Goal: Information Seeking & Learning: Learn about a topic

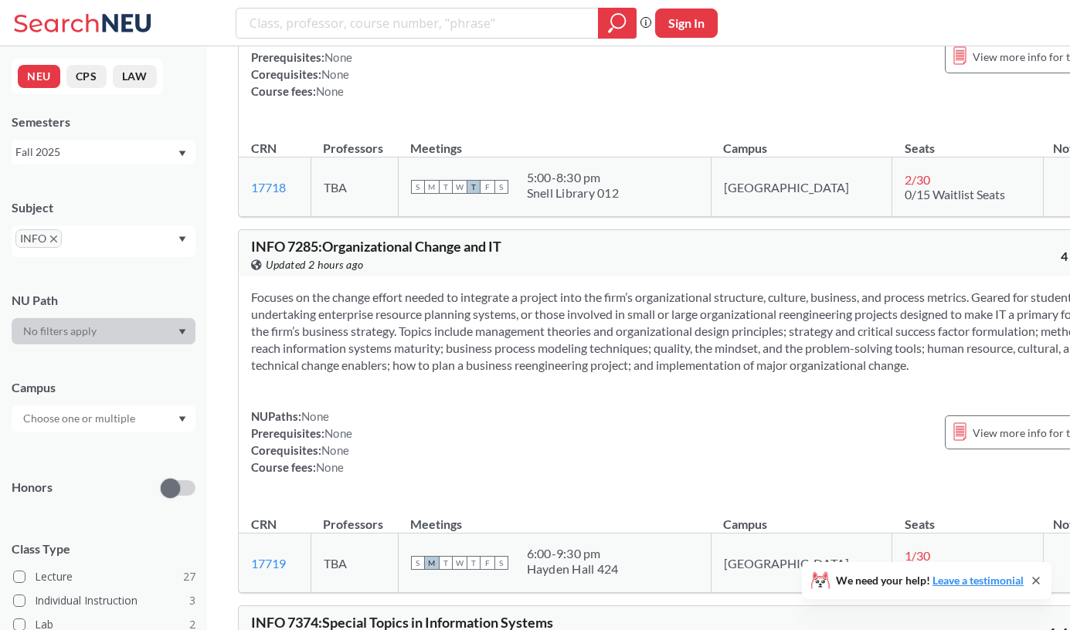
scroll to position [10705, 0]
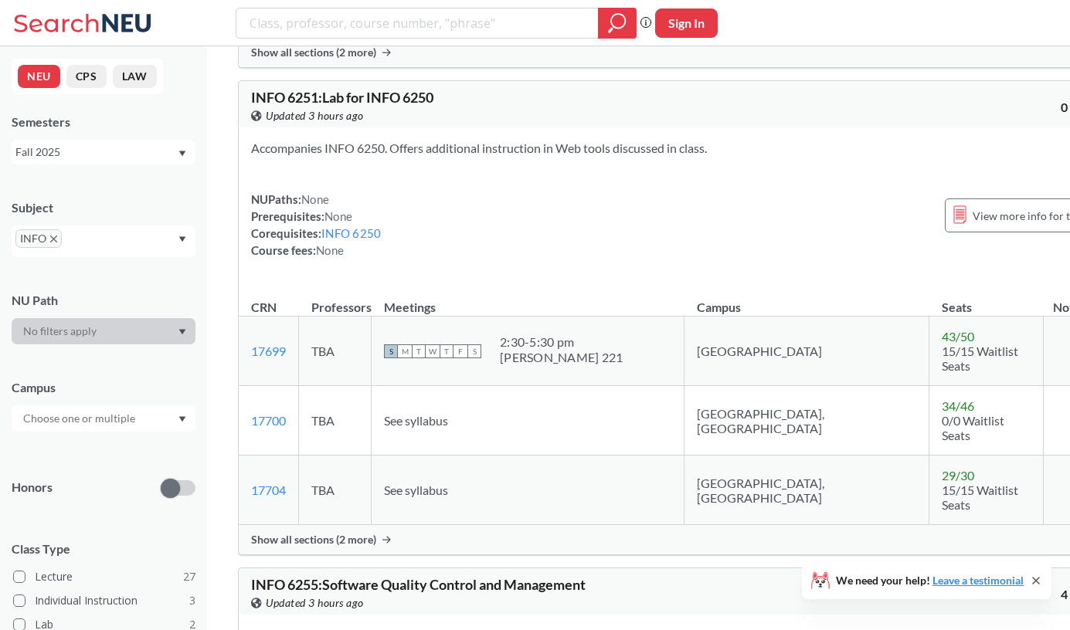
scroll to position [7135, 0]
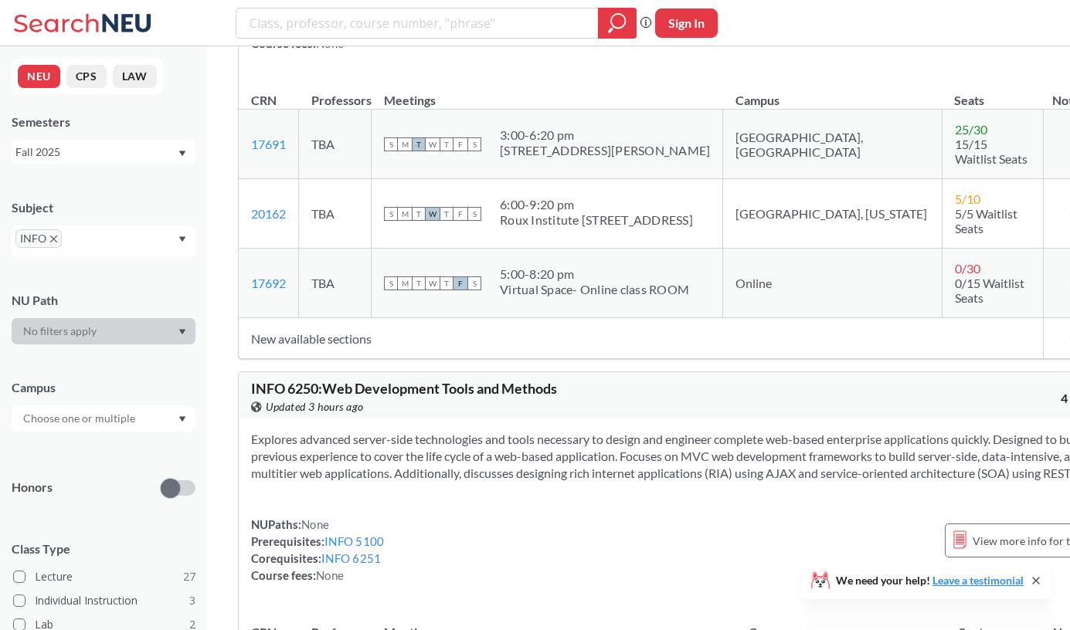
scroll to position [6214, 0]
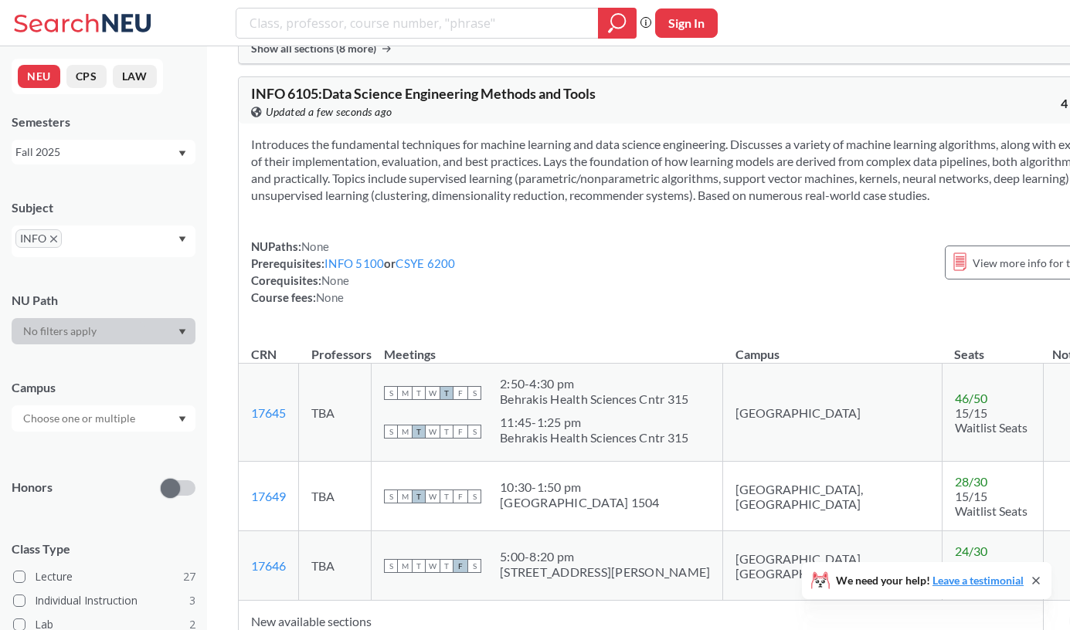
scroll to position [2602, 0]
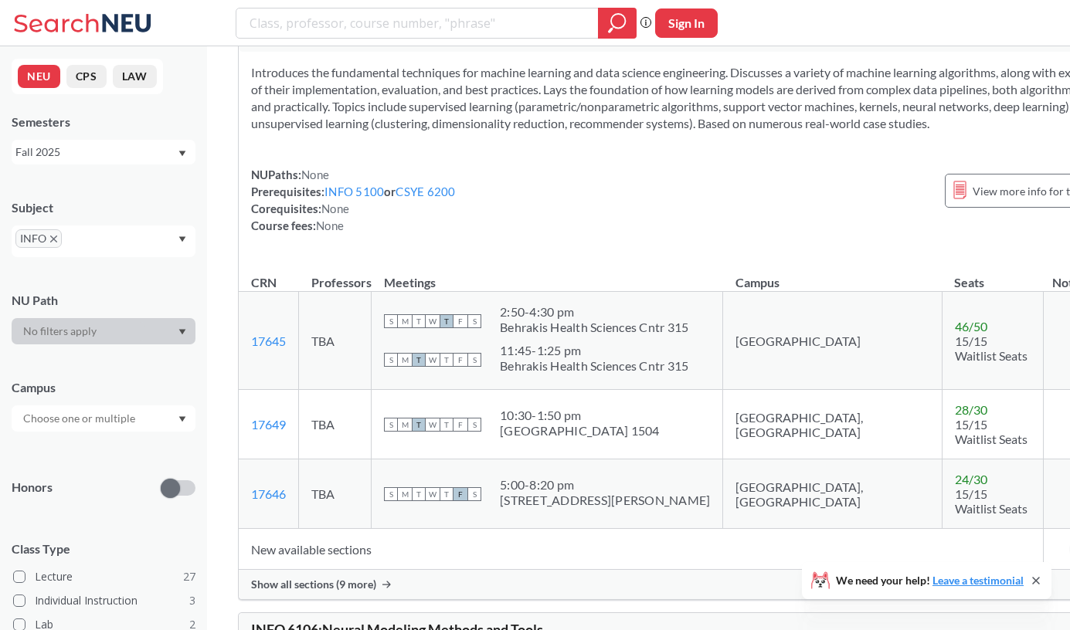
click at [366, 578] on span "Show all sections (9 more)" at bounding box center [313, 585] width 125 height 14
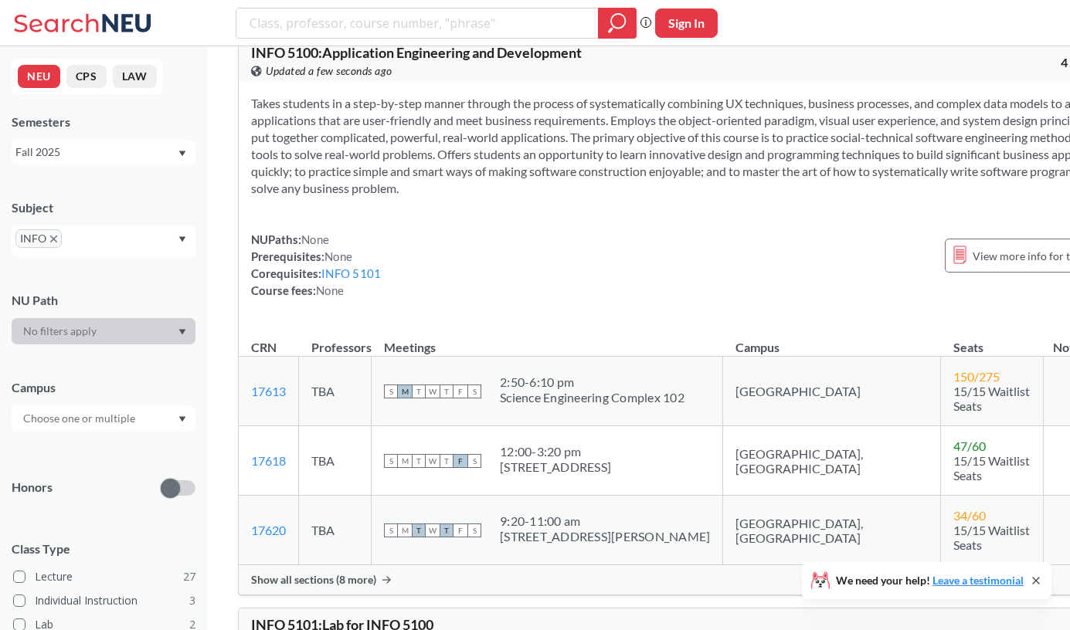
scroll to position [1522, 0]
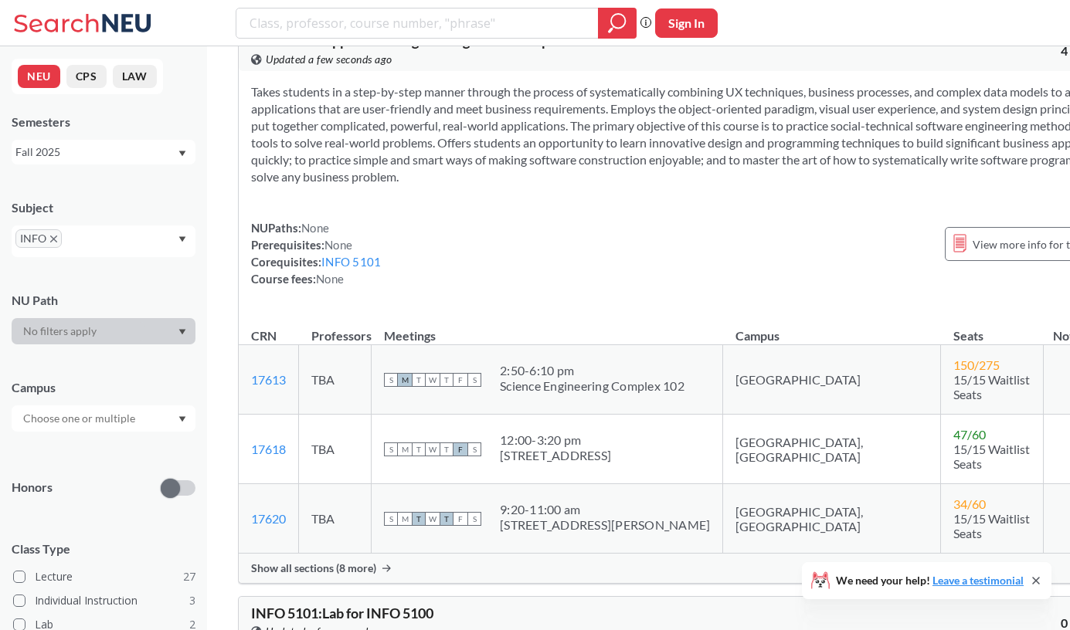
click at [352, 562] on span "Show all sections (8 more)" at bounding box center [313, 569] width 125 height 14
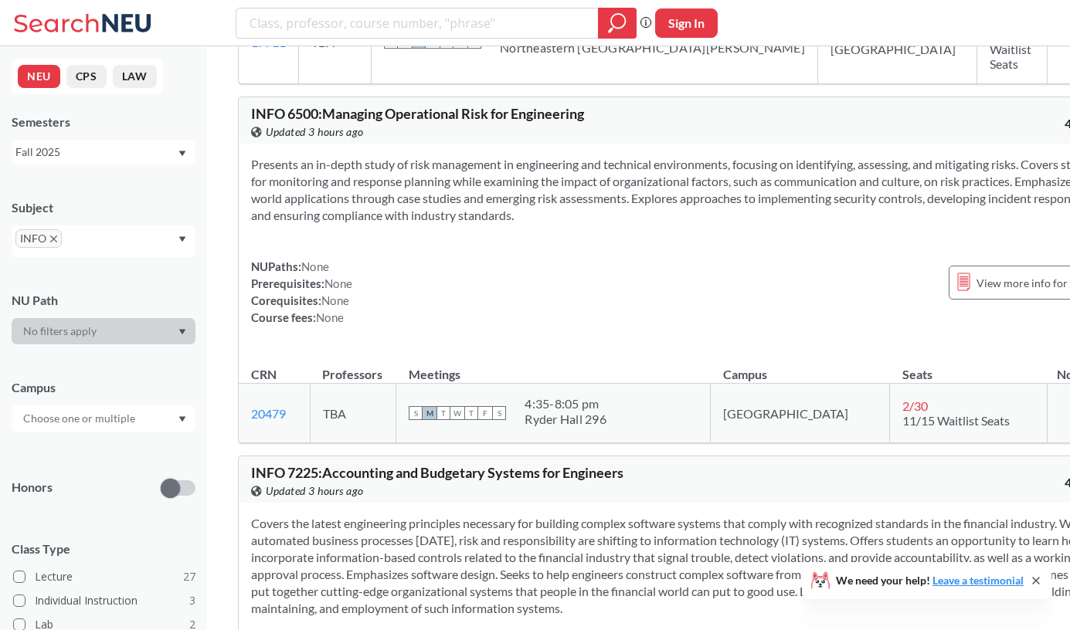
scroll to position [9979, 0]
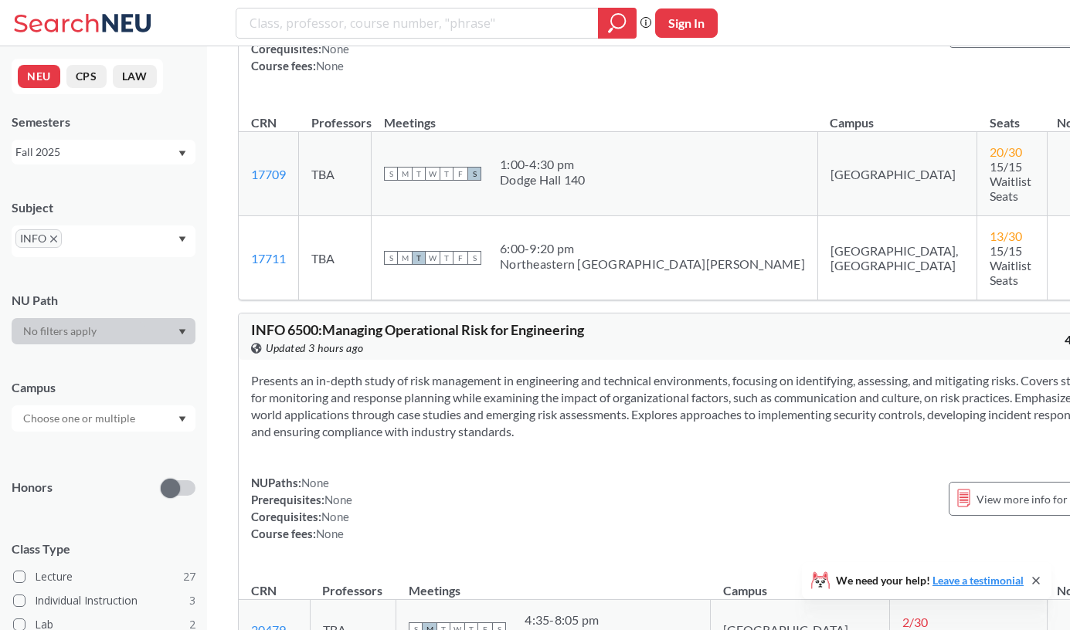
click at [53, 233] on span "INFO" at bounding box center [38, 238] width 46 height 19
click at [51, 240] on icon "X to remove pill" at bounding box center [53, 239] width 7 height 7
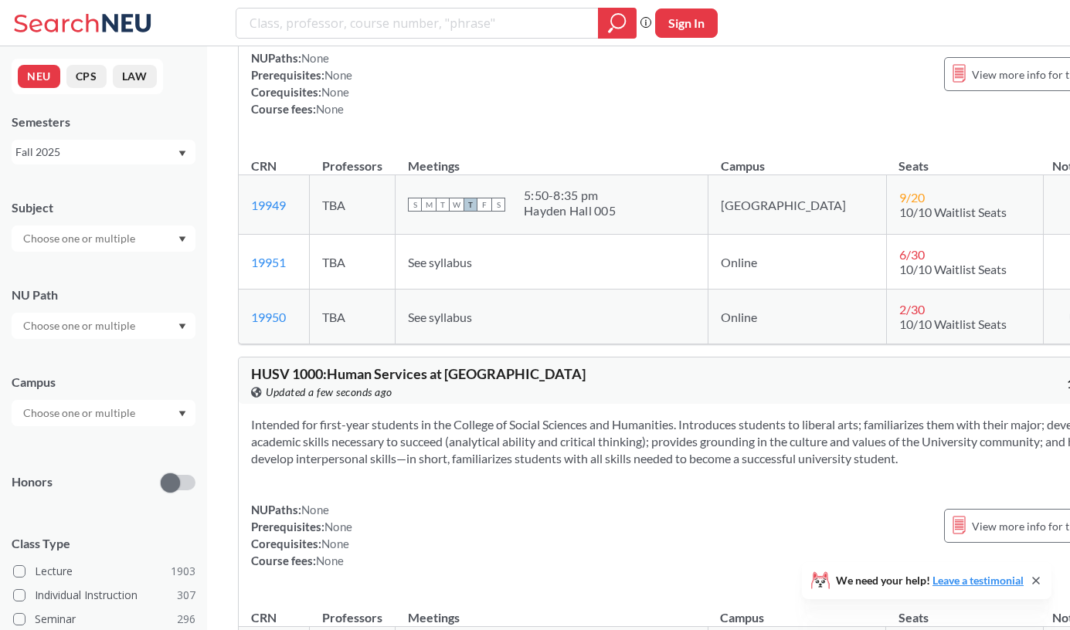
scroll to position [9979, 0]
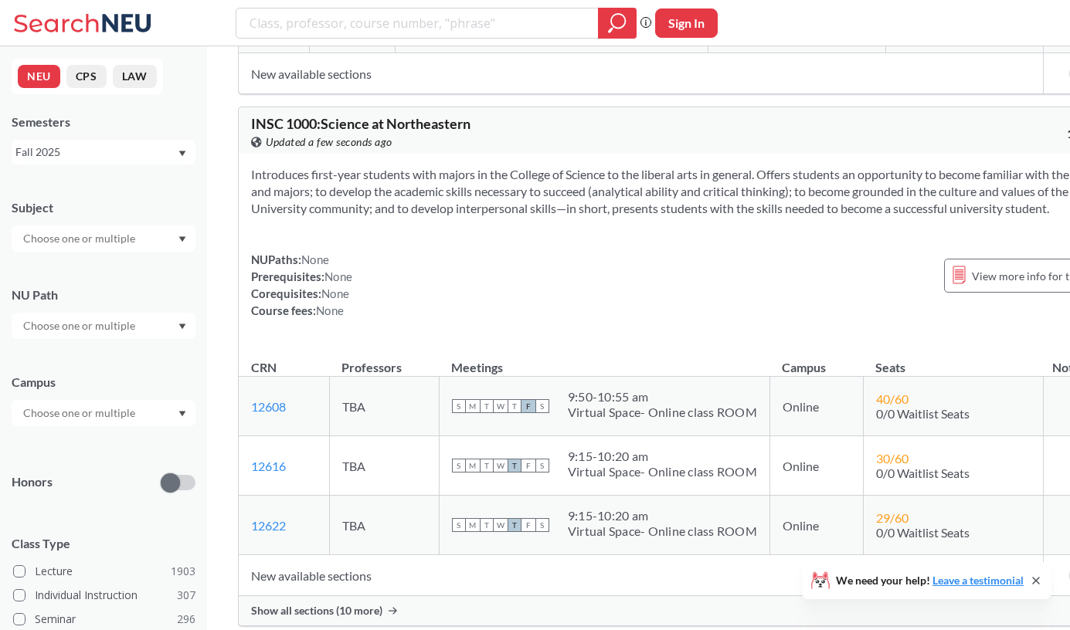
click at [58, 241] on input "text" at bounding box center [80, 238] width 130 height 19
type input "CSYE"
click at [146, 274] on p "Computer Systems Engineering" at bounding box center [107, 281] width 175 height 15
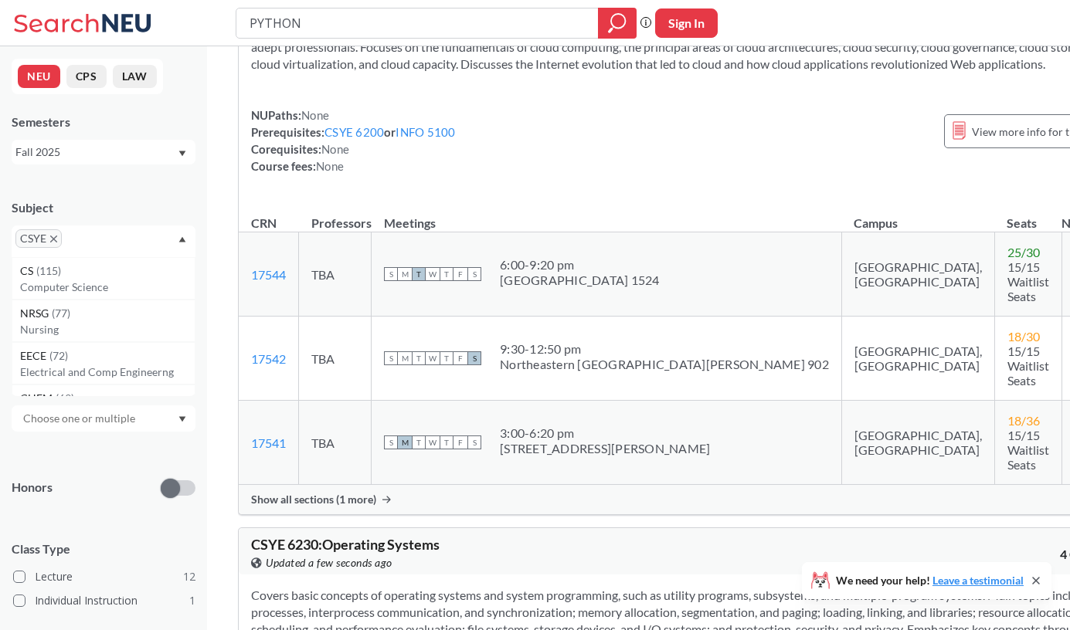
scroll to position [1467, 0]
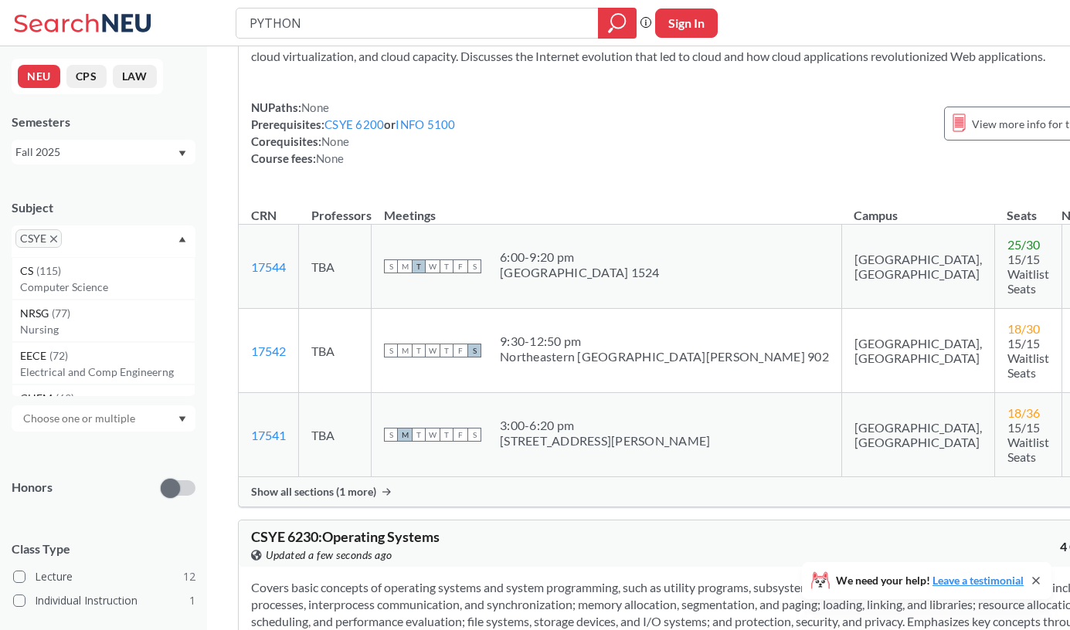
click at [388, 488] on icon at bounding box center [386, 491] width 8 height 7
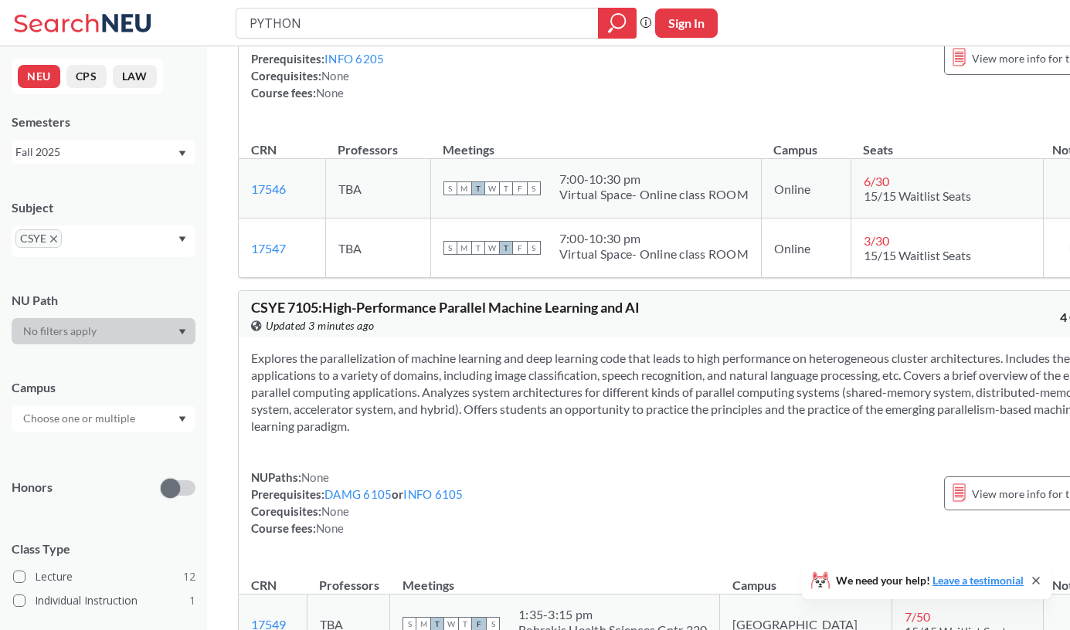
scroll to position [2211, 0]
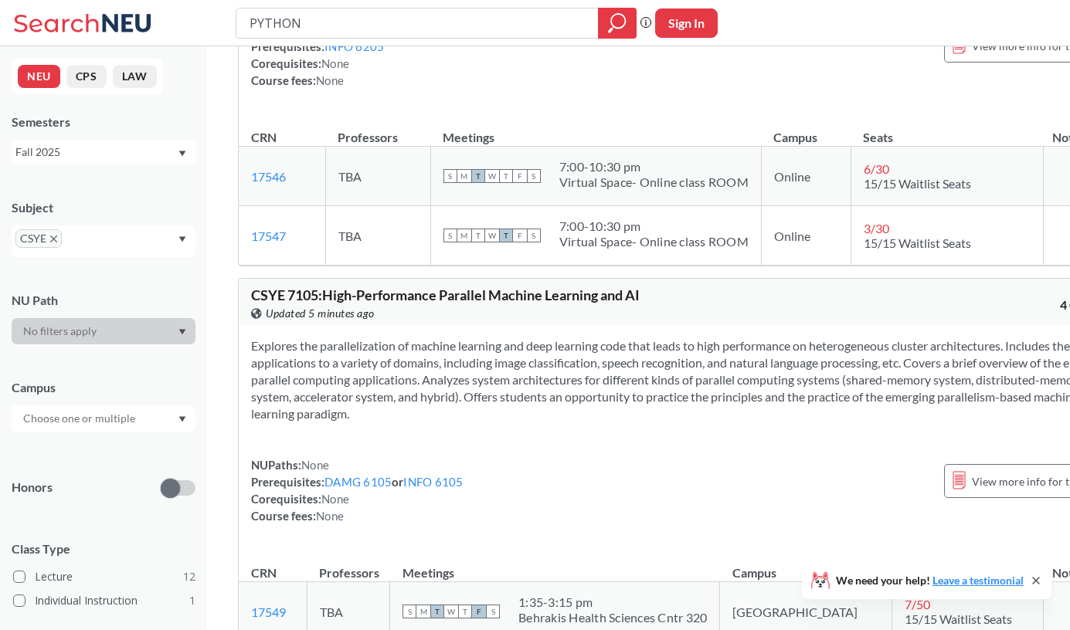
click at [50, 235] on span "CSYE" at bounding box center [38, 238] width 46 height 19
click at [60, 238] on span "CSYE" at bounding box center [38, 238] width 46 height 19
click at [56, 238] on icon "X to remove pill" at bounding box center [53, 239] width 7 height 7
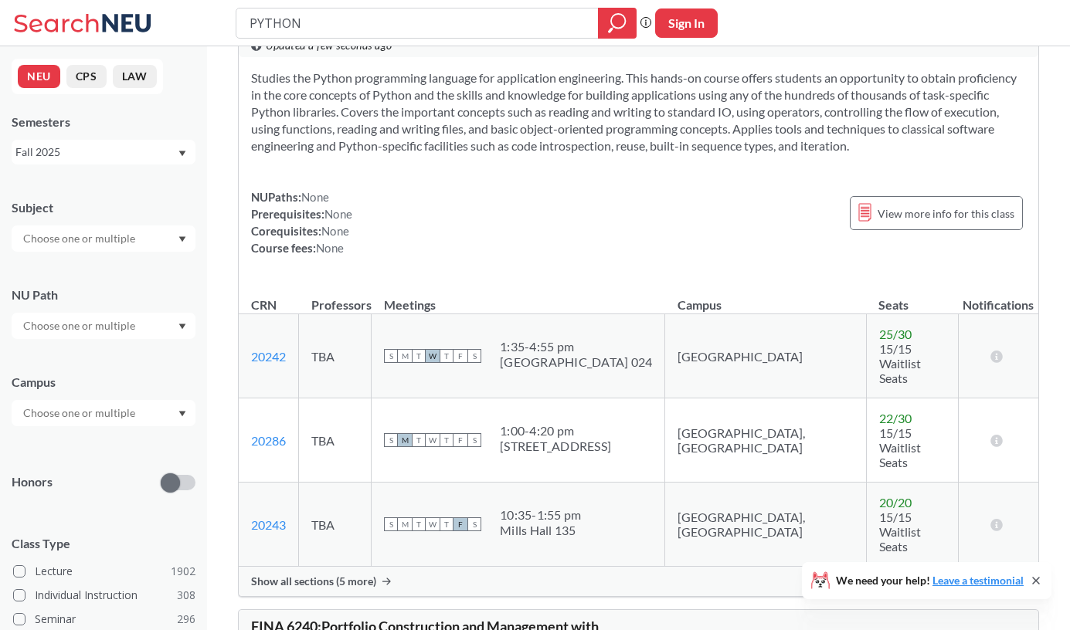
click at [140, 242] on div at bounding box center [104, 239] width 184 height 26
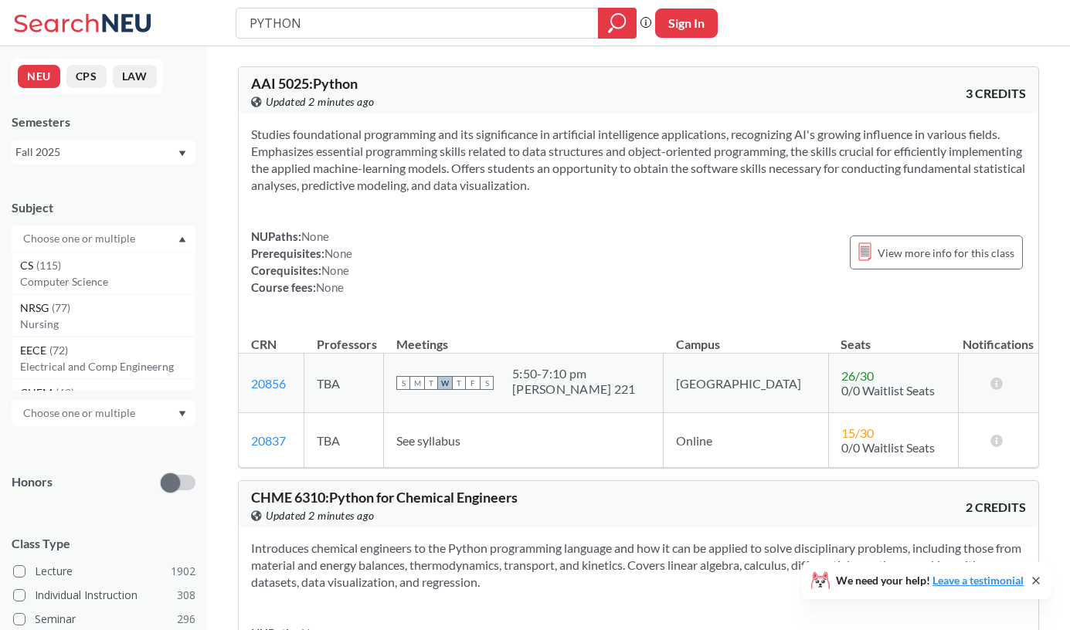
click at [131, 240] on input "text" at bounding box center [80, 238] width 130 height 19
type input "DAMG"
click at [147, 263] on div "DAMG ( 7 )" at bounding box center [107, 265] width 175 height 17
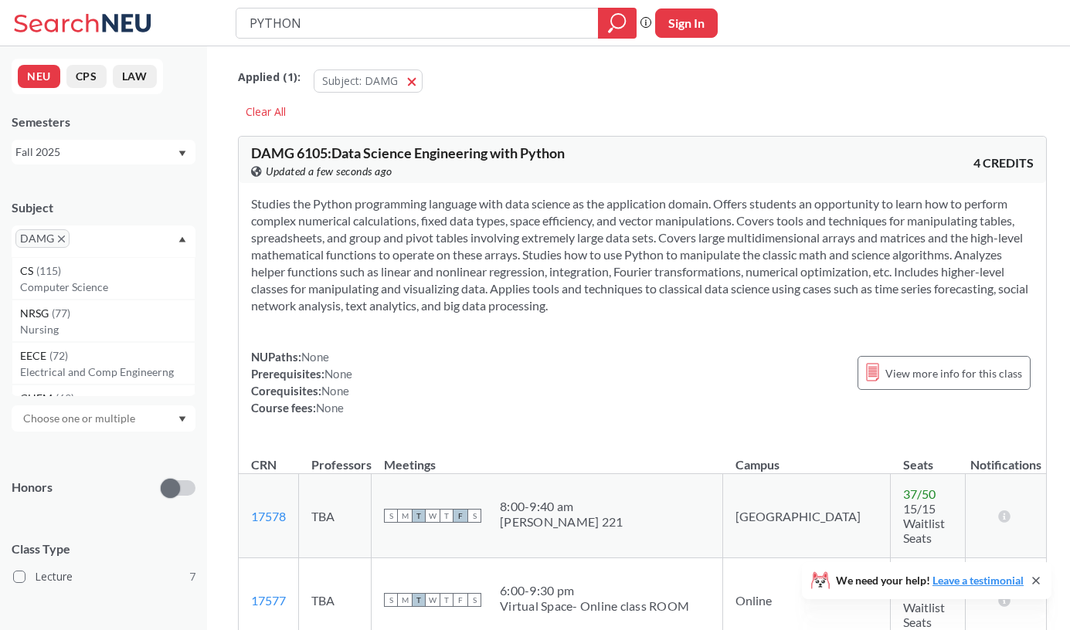
click at [58, 242] on icon "X to remove pill" at bounding box center [61, 239] width 7 height 7
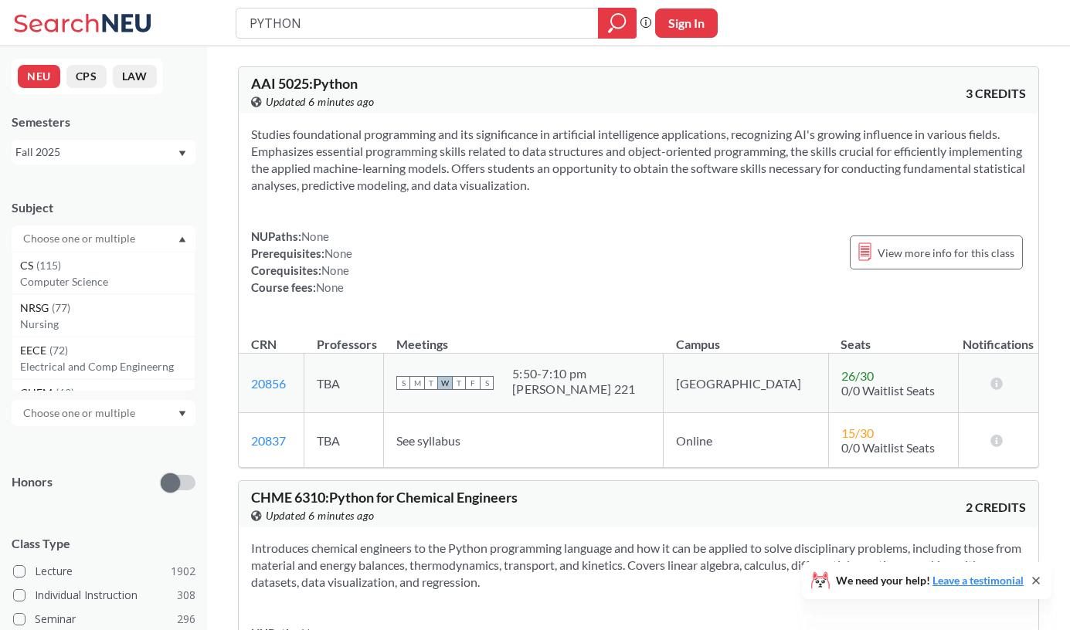
click at [65, 242] on input "text" at bounding box center [80, 238] width 130 height 19
type input "INFO"
click at [65, 265] on span "( 32 )" at bounding box center [58, 265] width 19 height 13
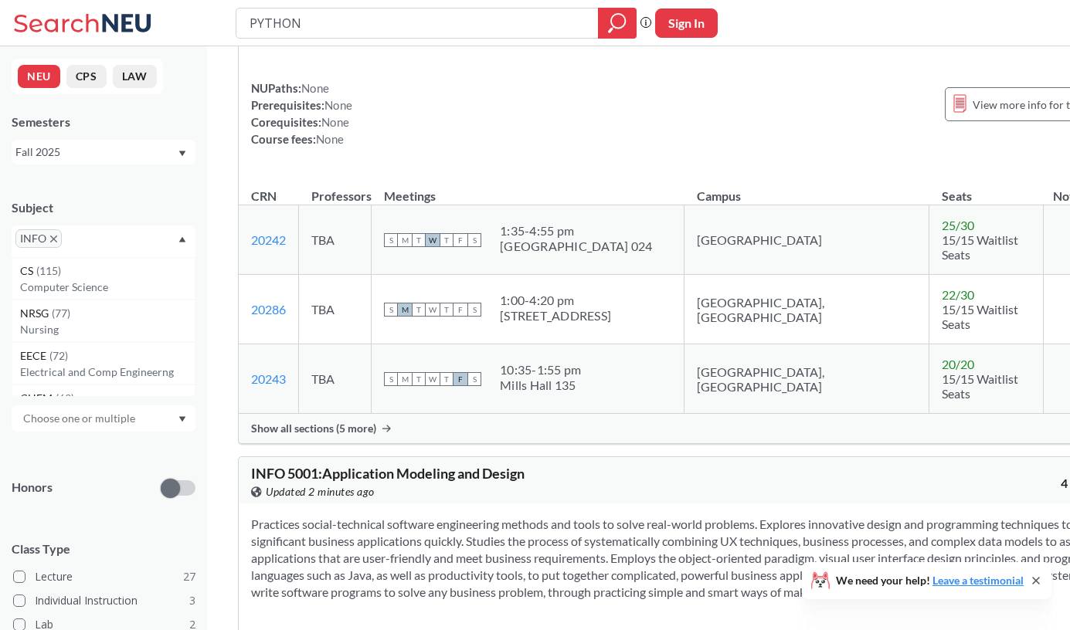
scroll to position [241, 0]
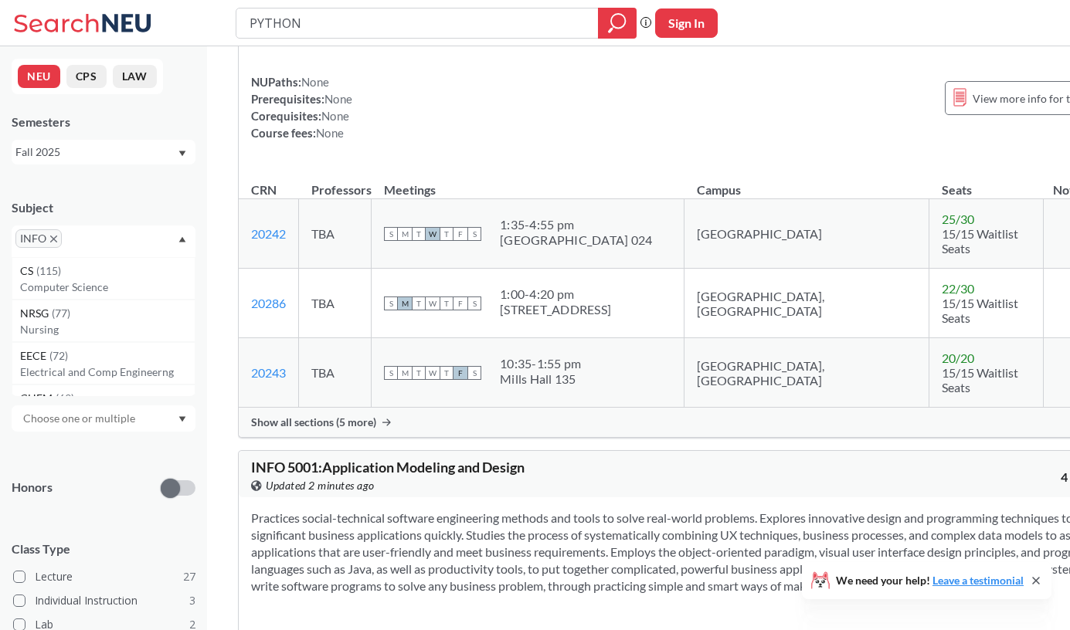
click at [345, 416] on span "Show all sections (5 more)" at bounding box center [313, 423] width 125 height 14
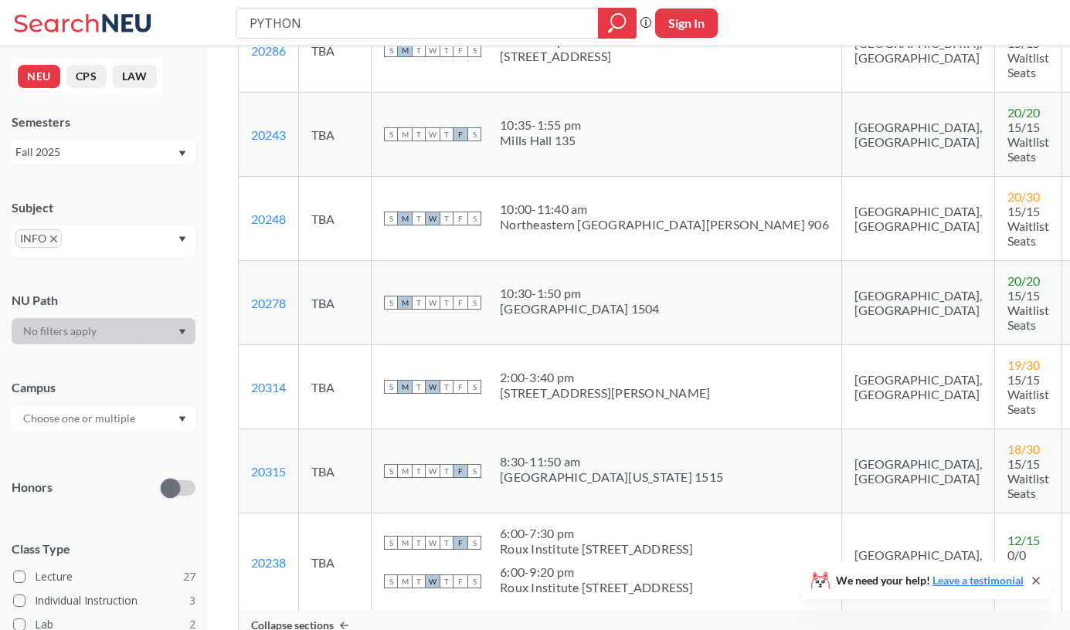
scroll to position [0, 0]
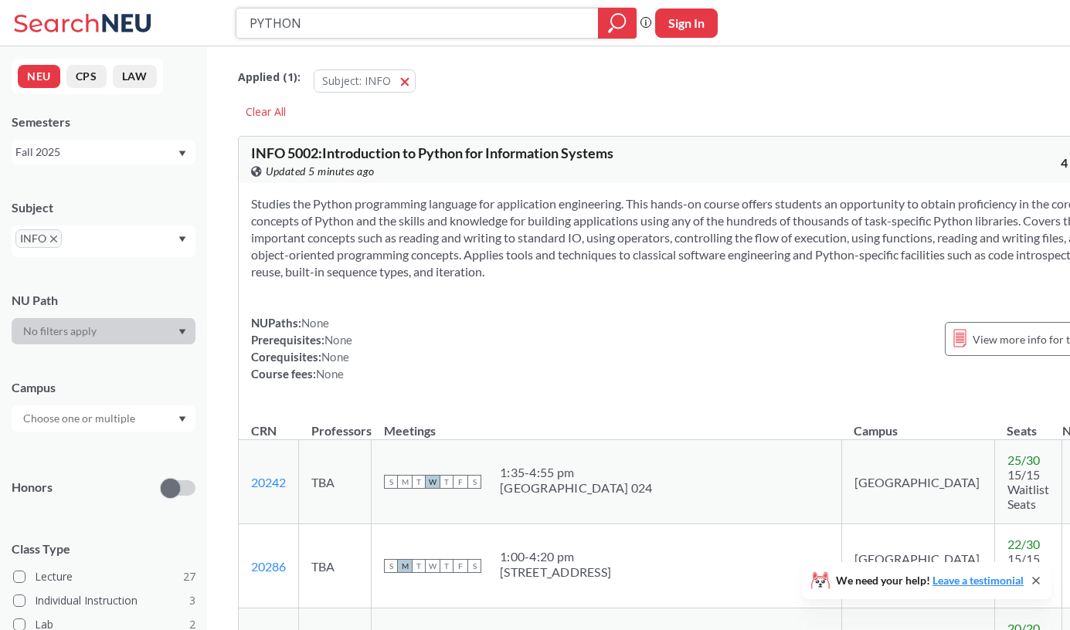
click at [502, 20] on input "PYTHON" at bounding box center [417, 23] width 339 height 26
type input "P"
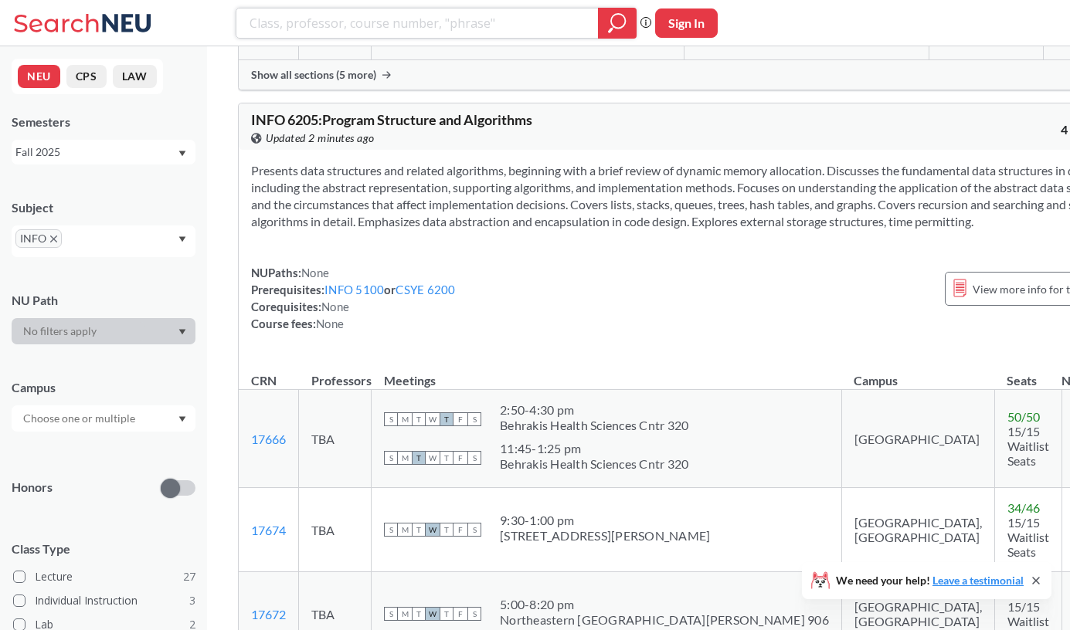
scroll to position [4149, 0]
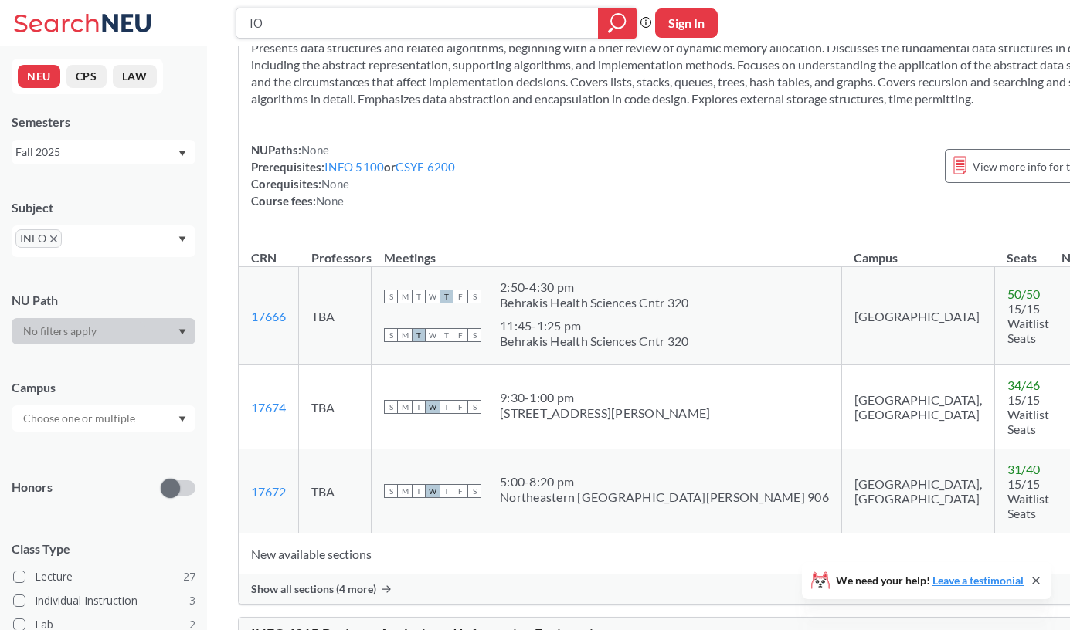
type input "I"
type input "O"
type input "o"
type input "operating system"
click at [616, 14] on icon "magnifying glass" at bounding box center [618, 21] width 14 height 14
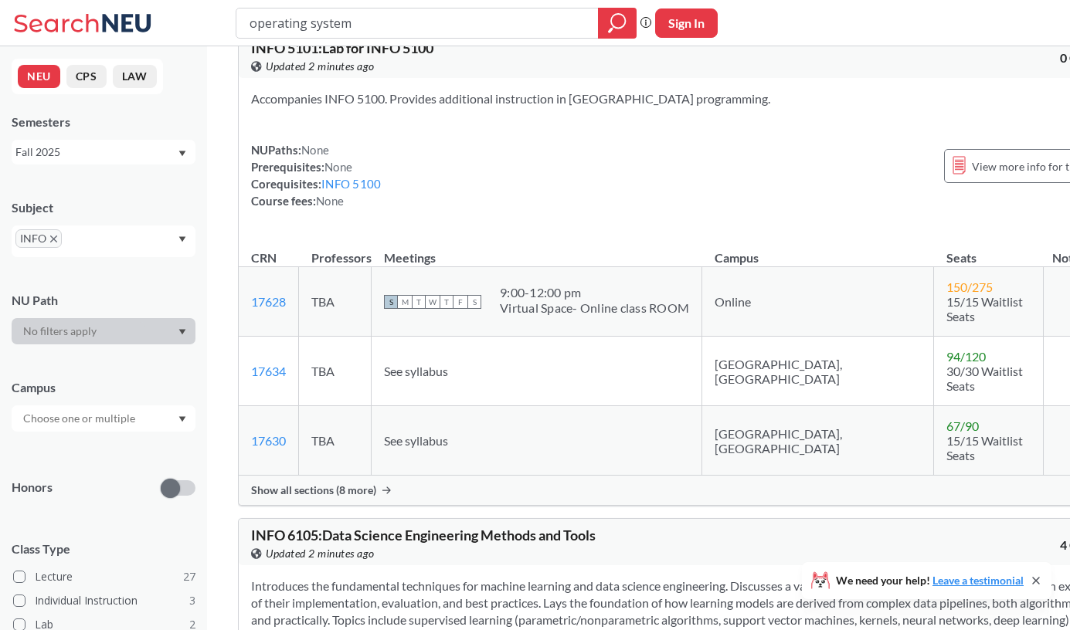
scroll to position [3502, 0]
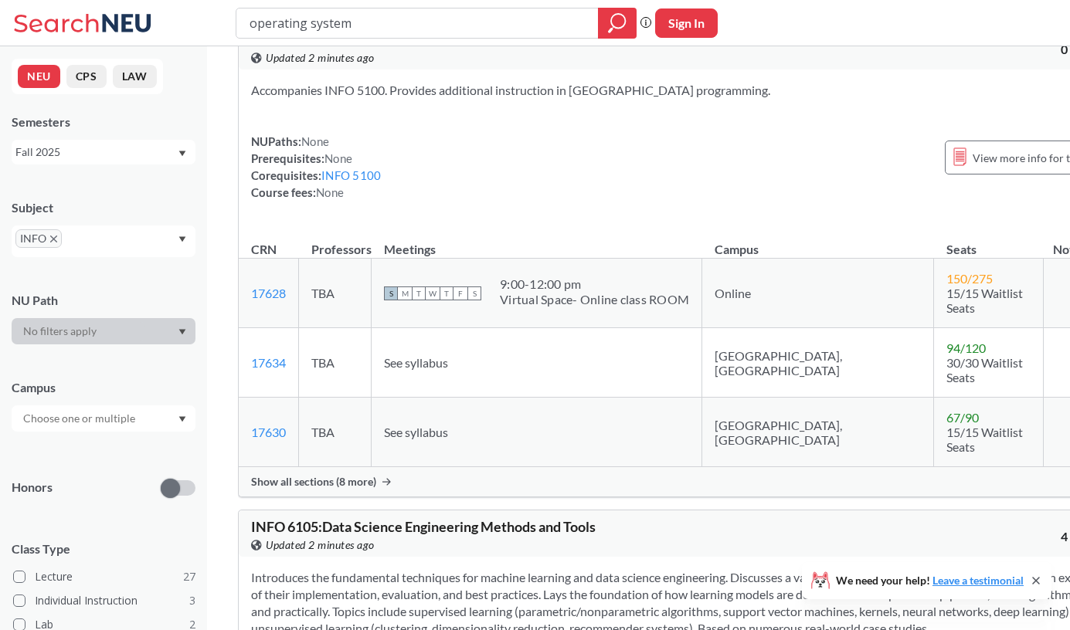
click at [51, 238] on icon "X to remove pill" at bounding box center [53, 239] width 7 height 7
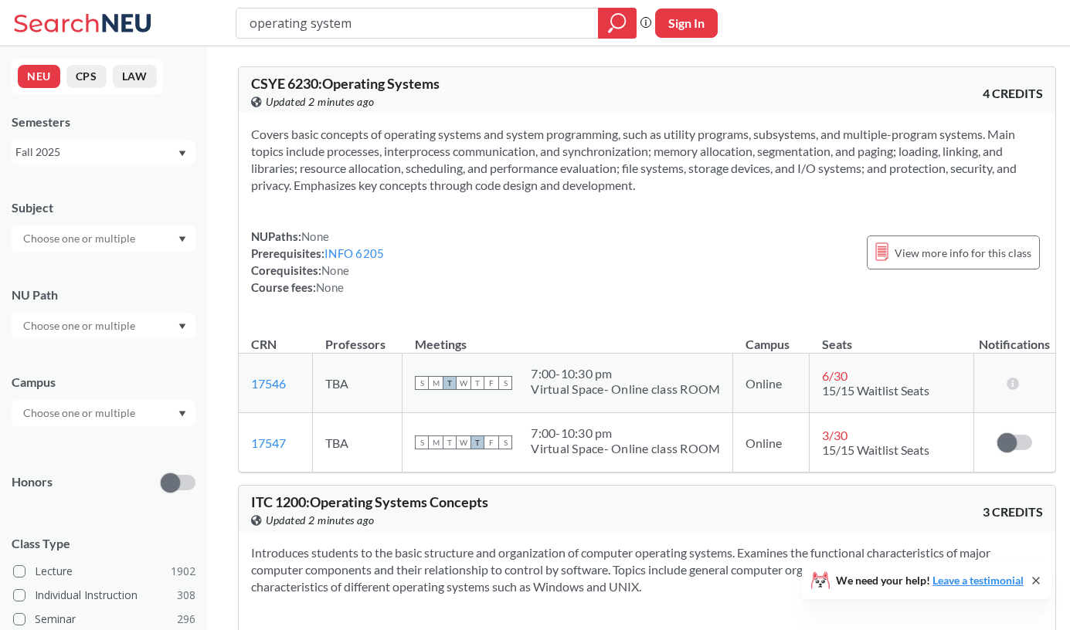
click at [117, 244] on input "text" at bounding box center [80, 238] width 130 height 19
click at [122, 314] on div "CSYE ( 13 )" at bounding box center [107, 308] width 175 height 17
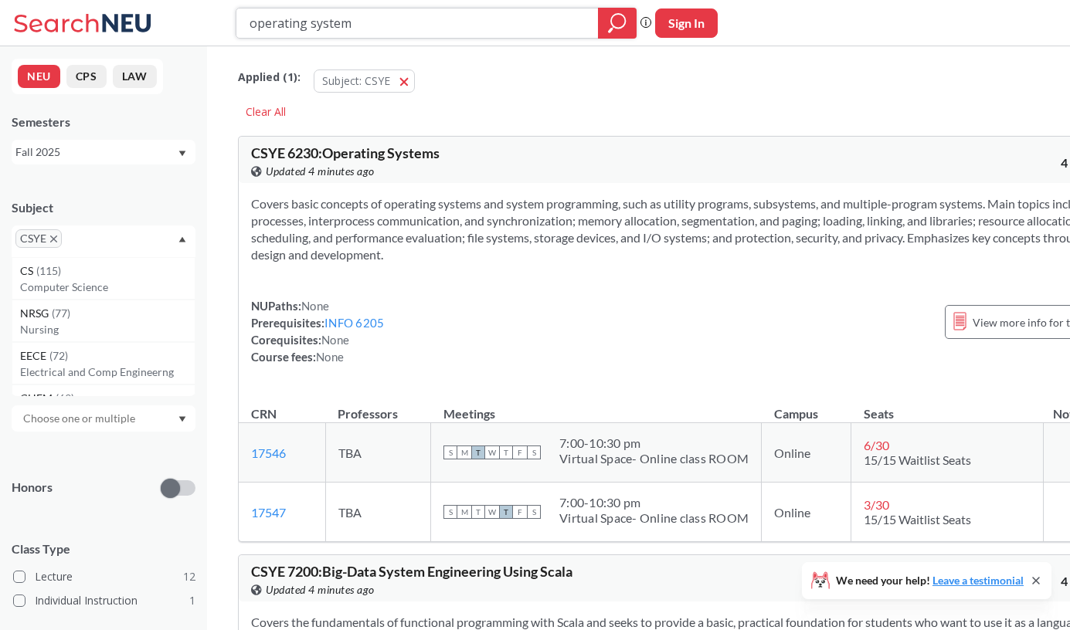
click at [575, 19] on input "operating system" at bounding box center [417, 23] width 339 height 26
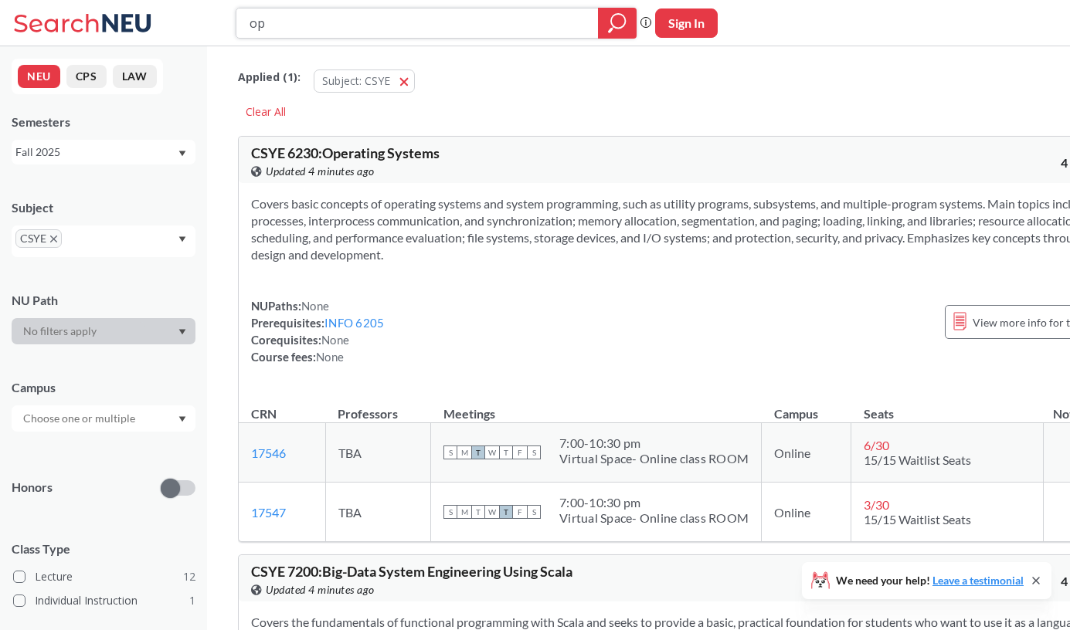
type input "o"
click at [51, 243] on icon "X to remove pill" at bounding box center [53, 239] width 7 height 7
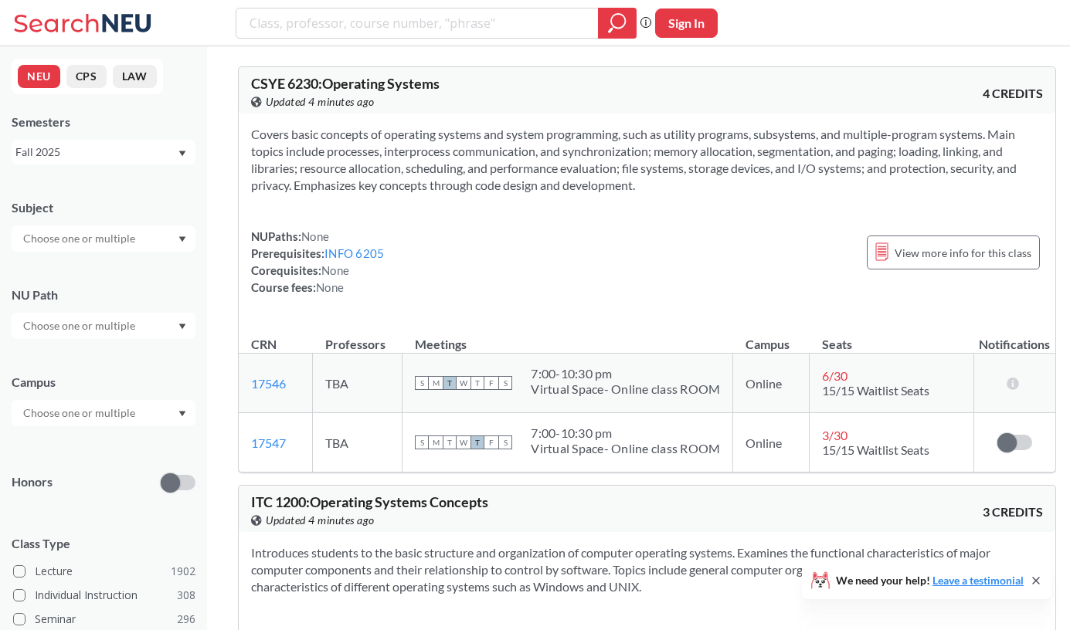
click at [51, 243] on input "text" at bounding box center [80, 238] width 130 height 19
type input "INFo"
click at [51, 284] on p "Information Systems Program" at bounding box center [107, 281] width 175 height 15
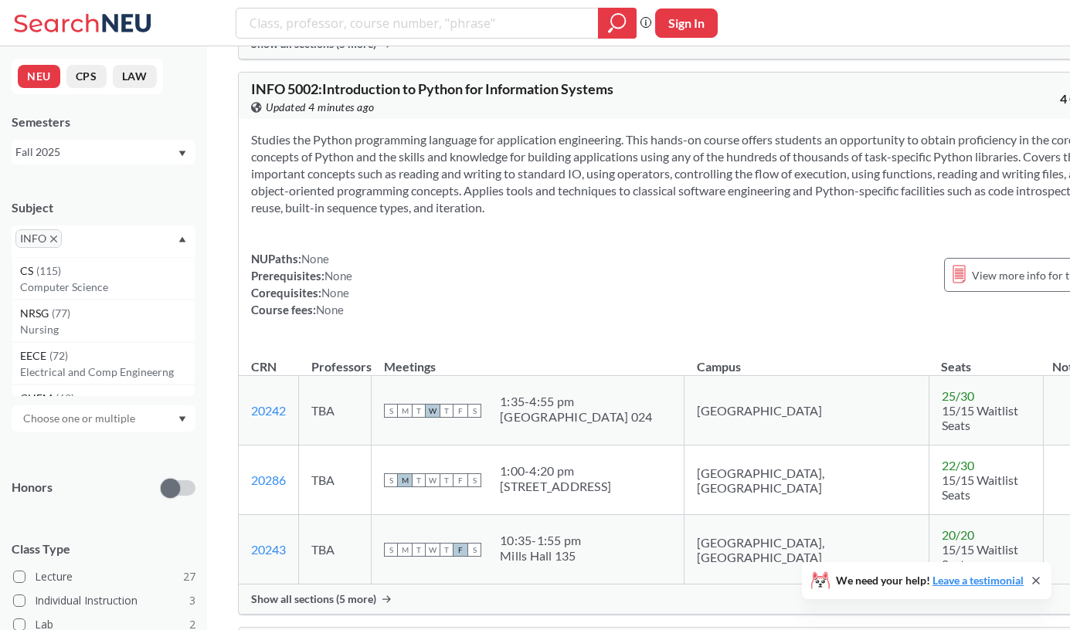
scroll to position [971, 0]
click at [341, 593] on span "Show all sections (5 more)" at bounding box center [313, 600] width 125 height 14
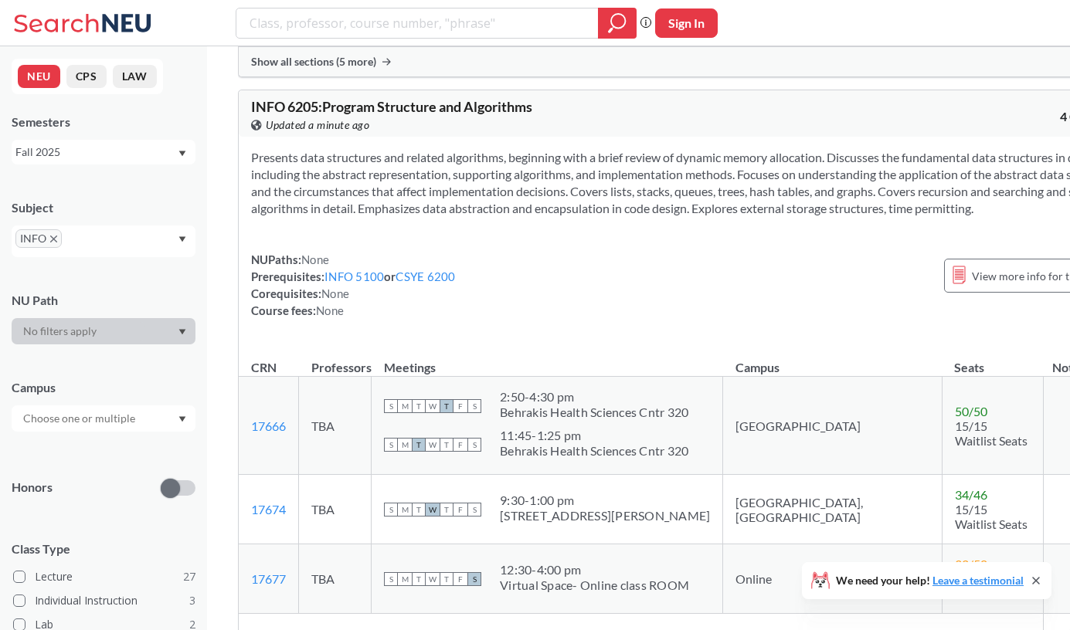
scroll to position [5940, 0]
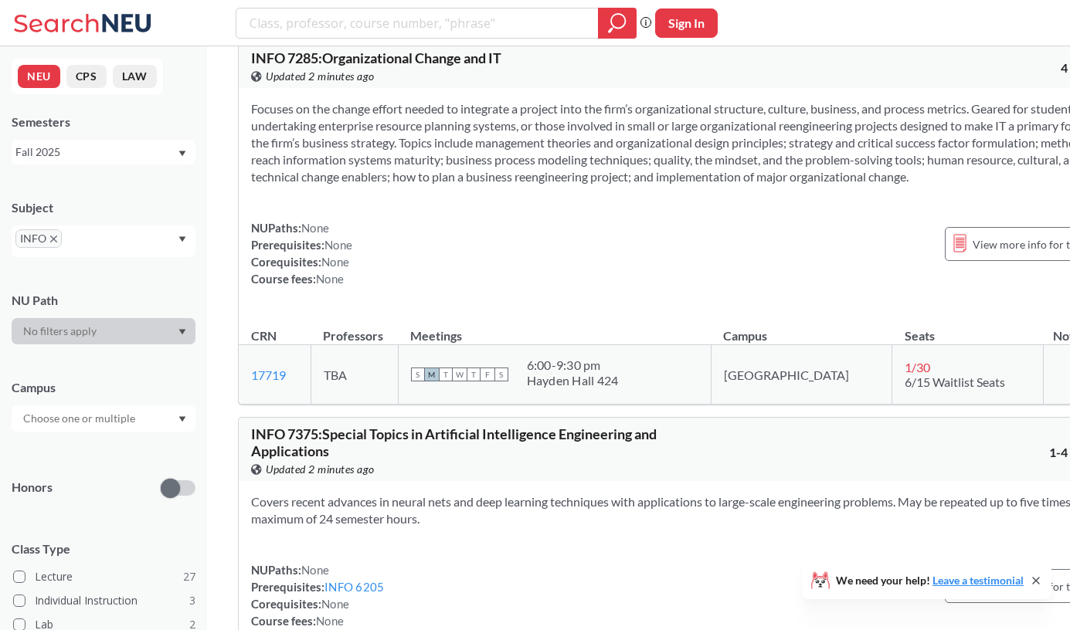
scroll to position [11142, 0]
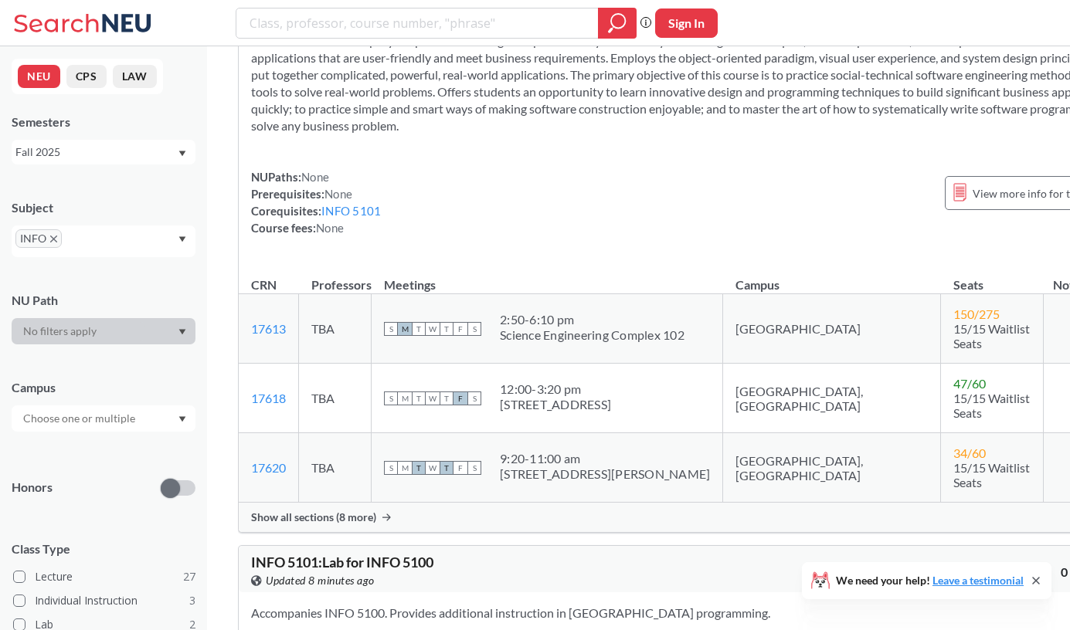
scroll to position [3465, 0]
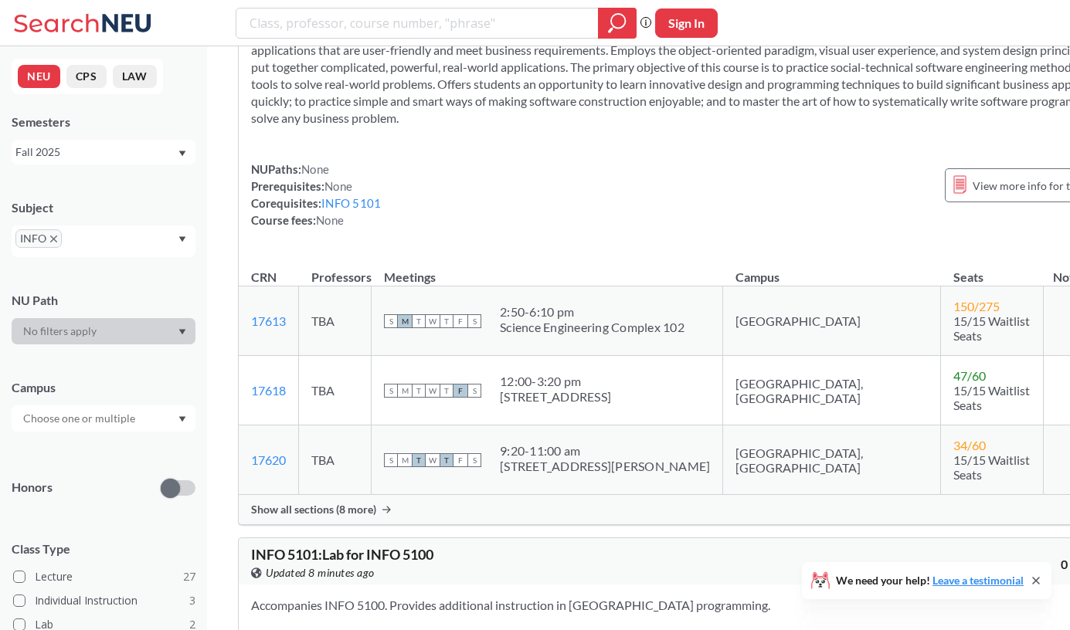
click at [377, 495] on div "Show all sections (8 more)" at bounding box center [686, 509] width 895 height 29
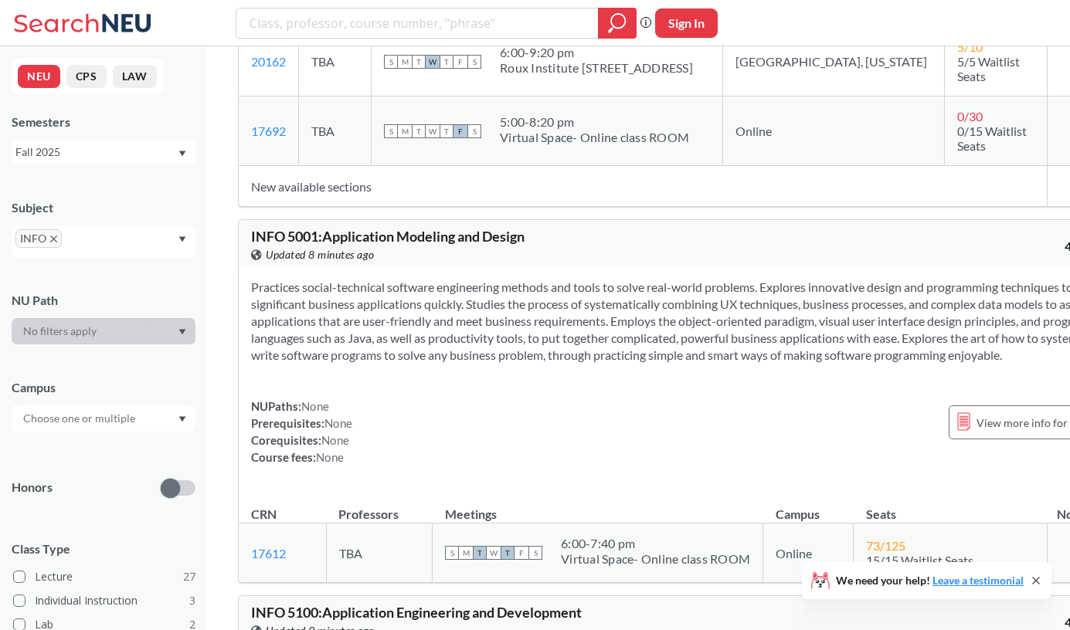
scroll to position [2843, 0]
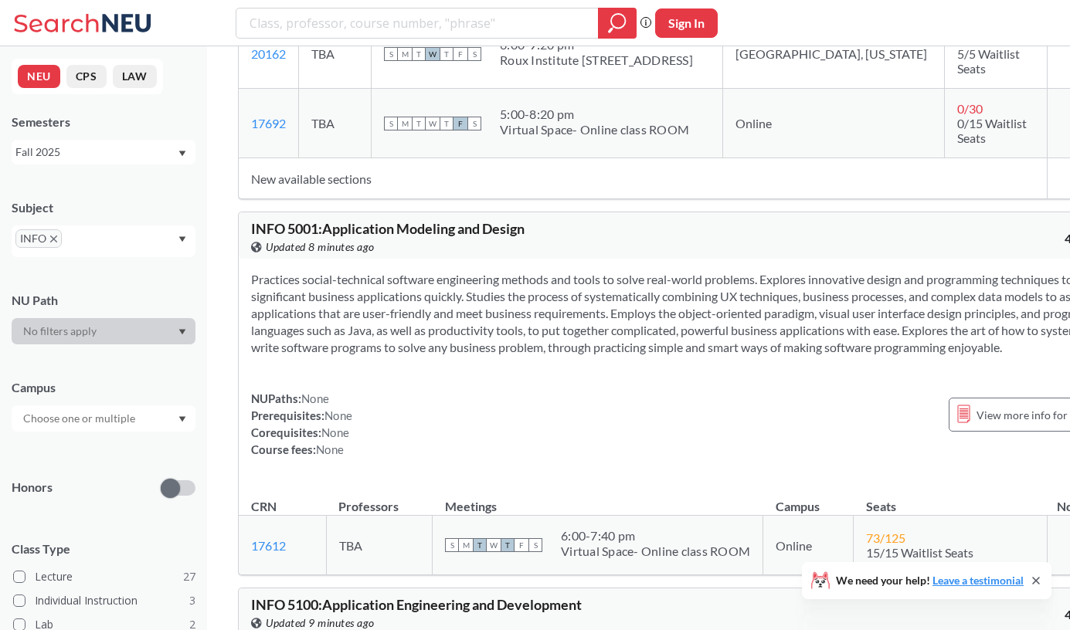
click at [692, 419] on div "INFO 5001 : Application Modeling and Design View this course on Banner. Updated…" at bounding box center [688, 394] width 900 height 364
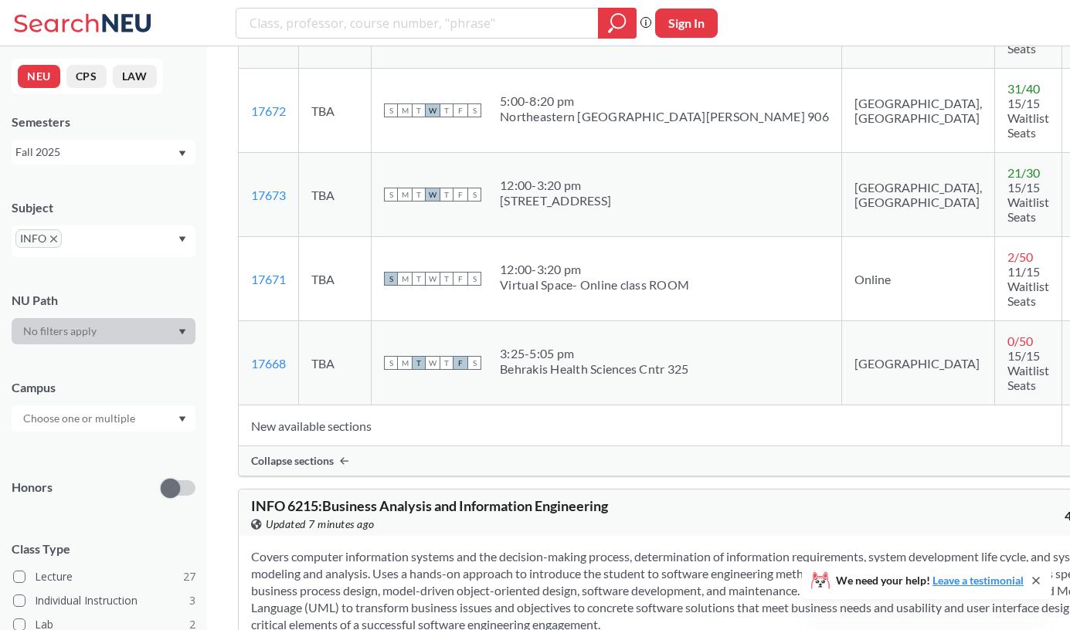
scroll to position [7309, 0]
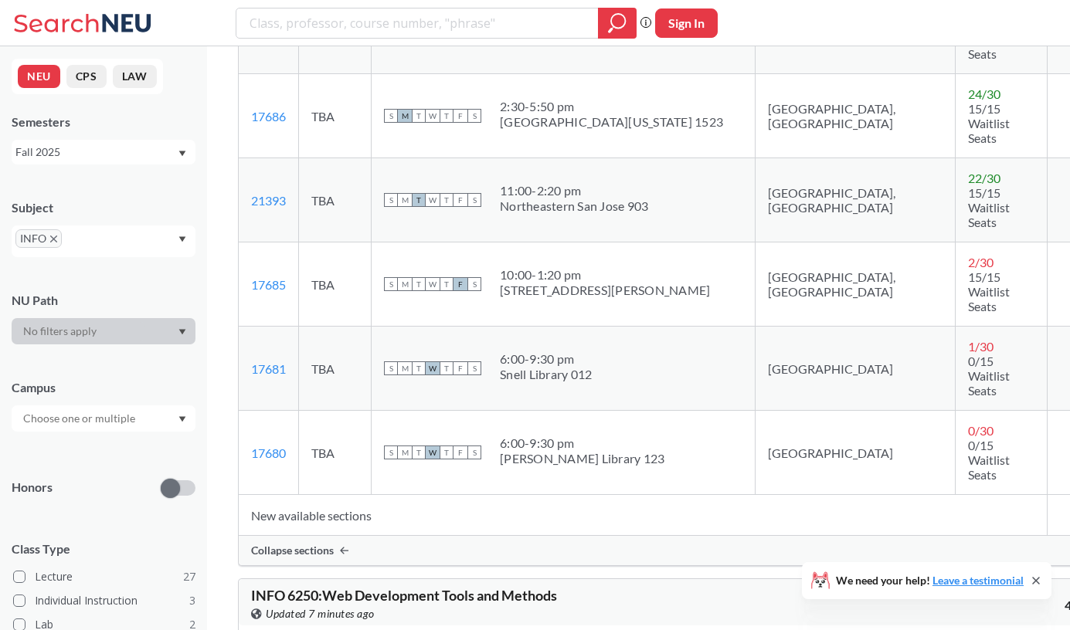
scroll to position [8022, 0]
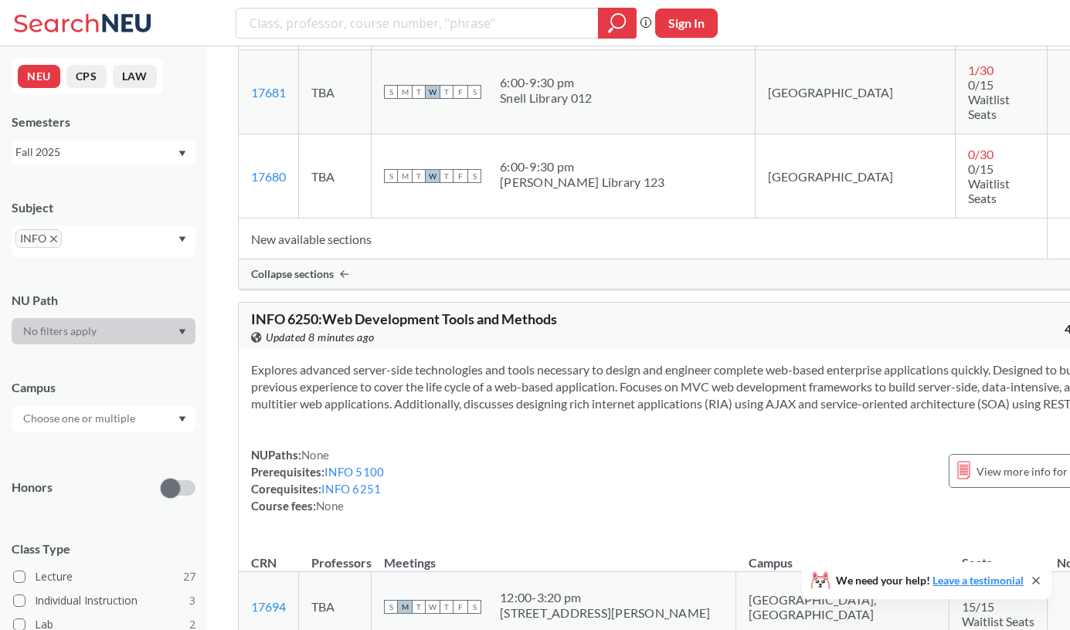
scroll to position [8344, 0]
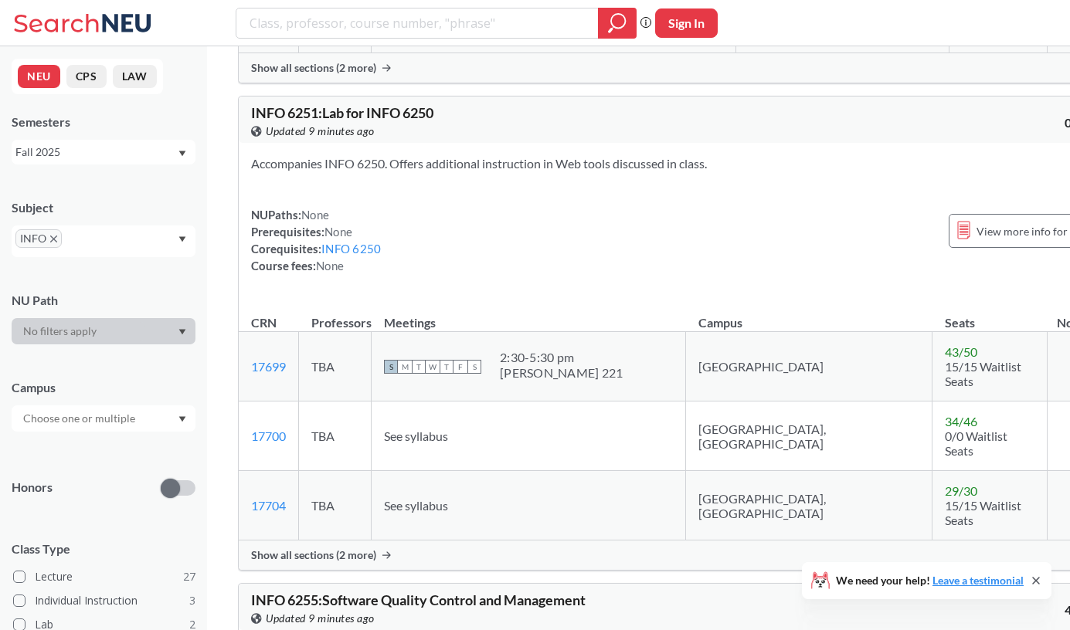
scroll to position [9028, 0]
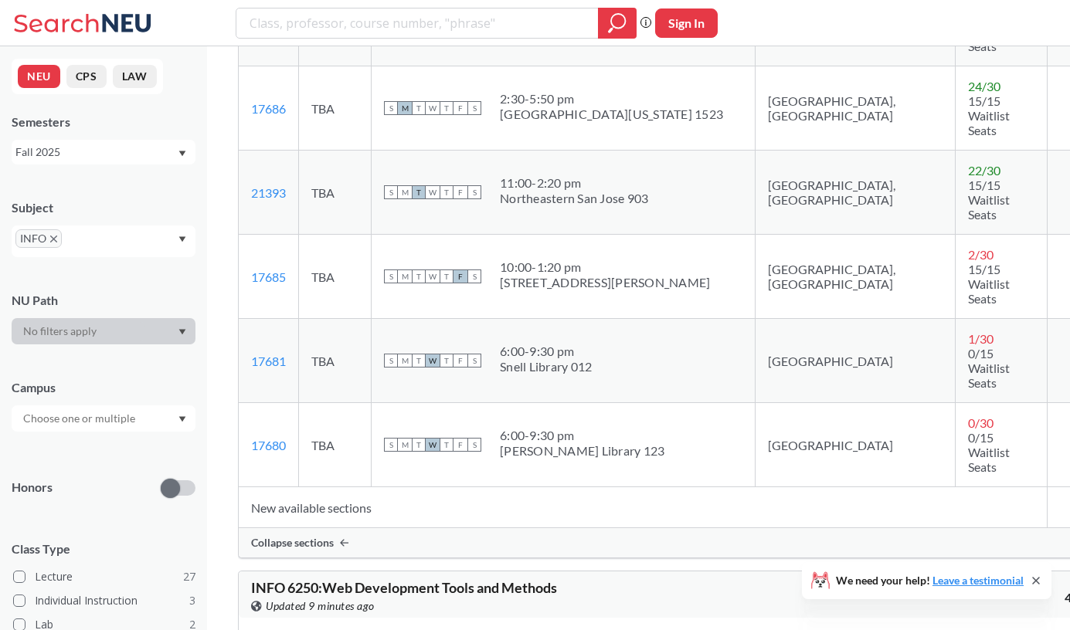
scroll to position [8076, 0]
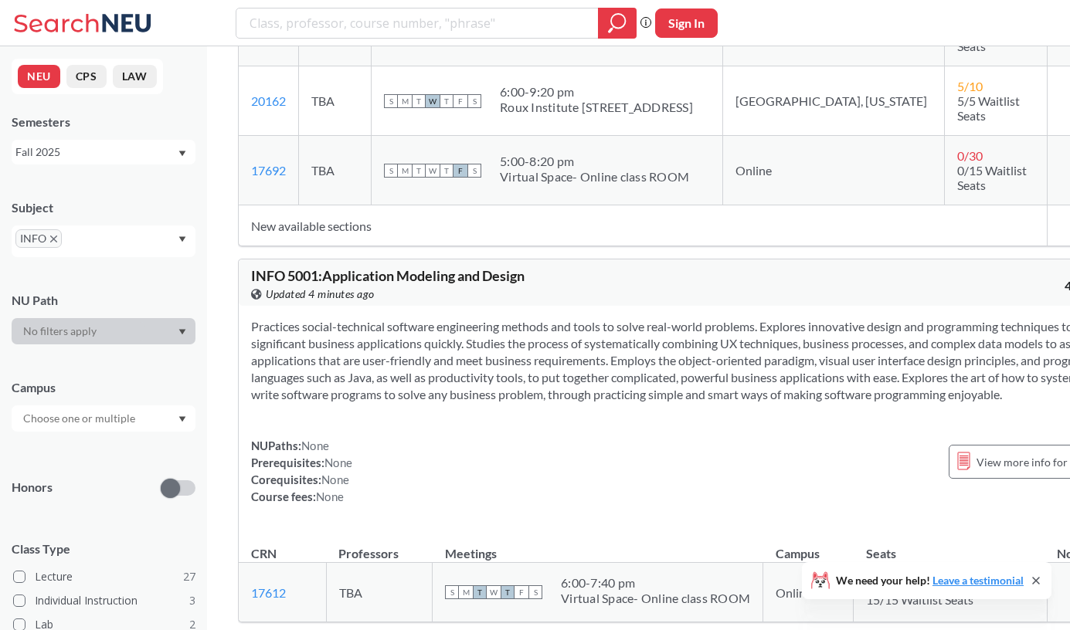
scroll to position [2809, 0]
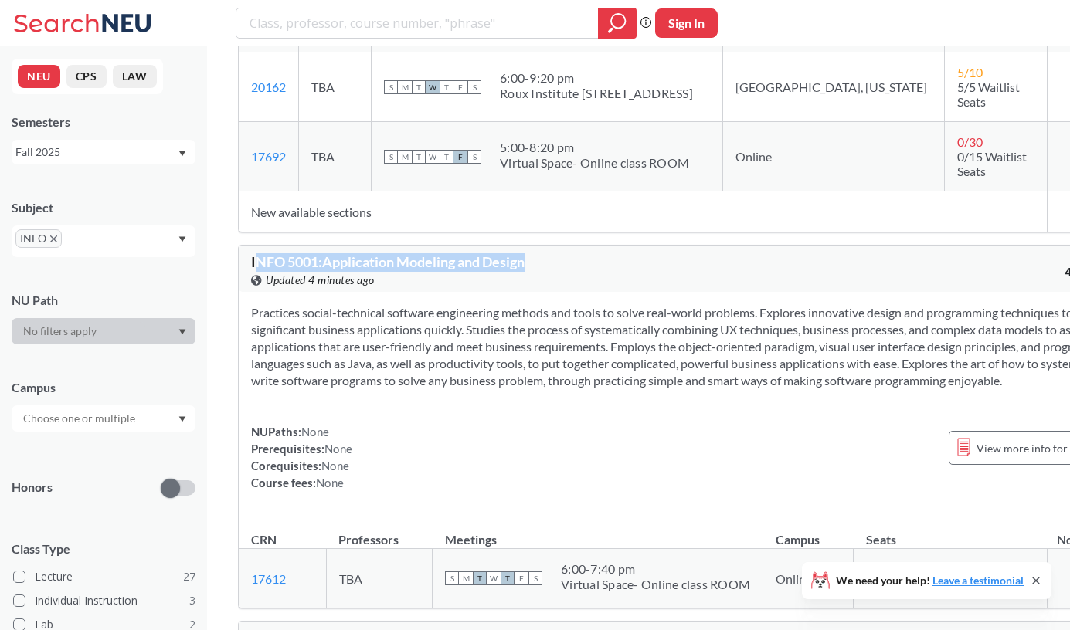
drag, startPoint x: 253, startPoint y: 84, endPoint x: 542, endPoint y: 83, distance: 289.0
click at [542, 255] on div "INFO 5001 : Application Modeling and Design View this course on Banner. Updated…" at bounding box center [469, 272] width 437 height 34
click at [508, 272] on div "View this course on Banner. Updated 4 minutes ago" at bounding box center [469, 280] width 437 height 17
drag, startPoint x: 531, startPoint y: 87, endPoint x: 239, endPoint y: 91, distance: 292.1
click at [239, 246] on div "INFO 5001 : Application Modeling and Design View this course on Banner. Updated…" at bounding box center [688, 269] width 899 height 46
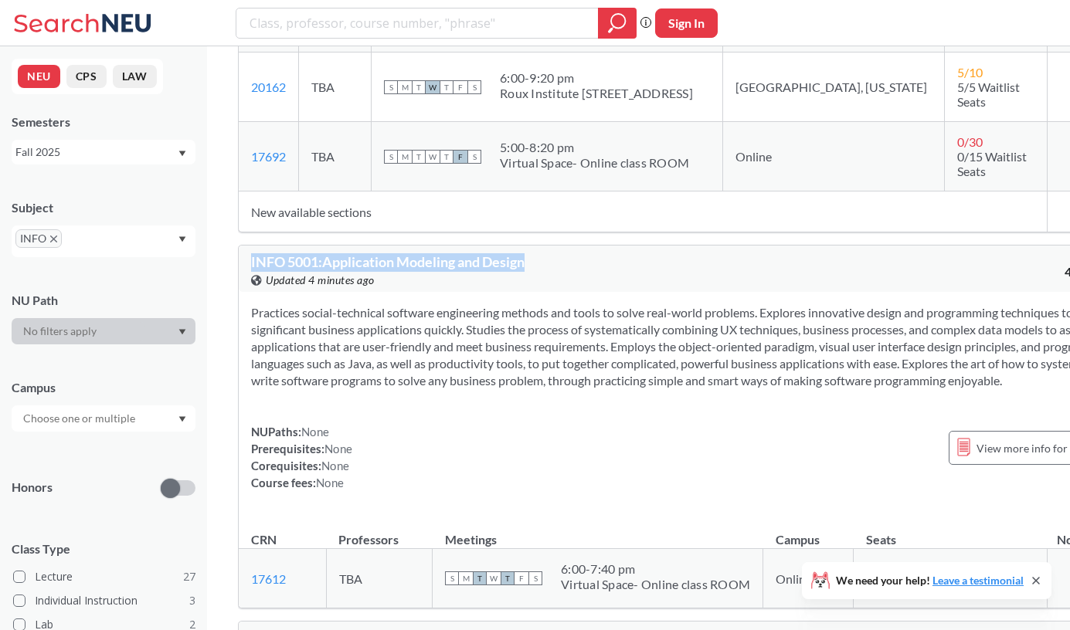
copy span "INFO 5001 : Application Modeling and Design"
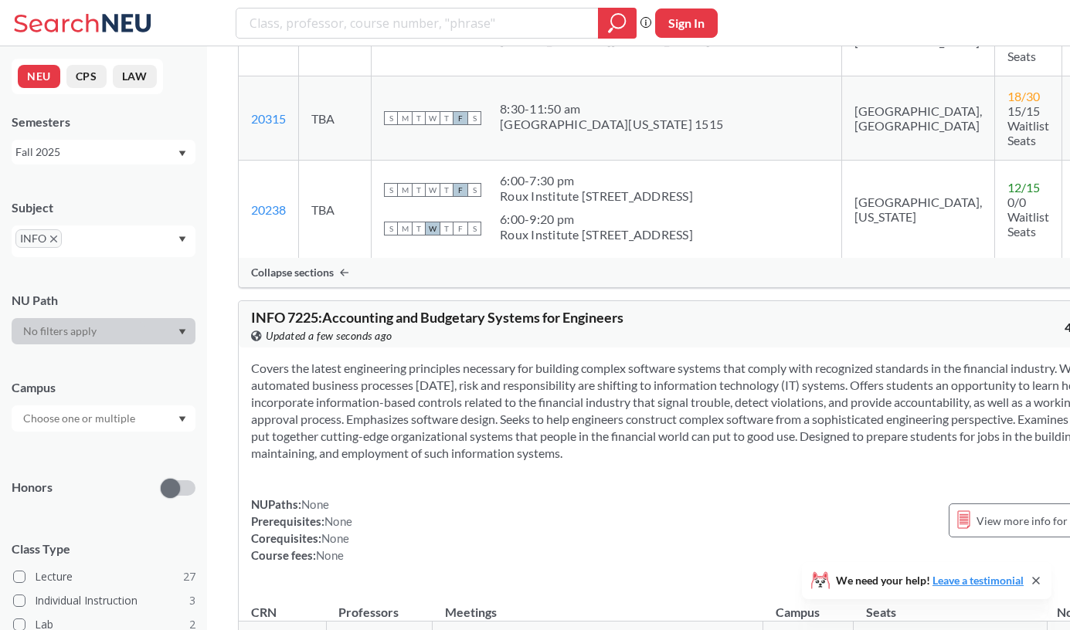
scroll to position [1747, 0]
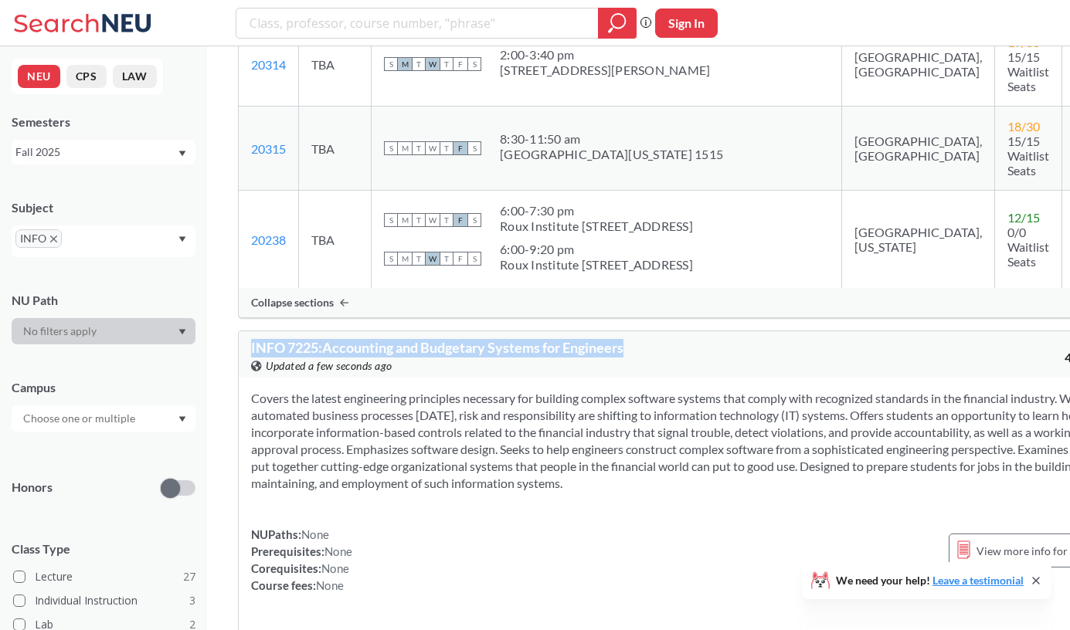
drag, startPoint x: 251, startPoint y: 188, endPoint x: 638, endPoint y: 188, distance: 387.1
click at [638, 341] on div "INFO 7225 : Accounting and Budgetary Systems for Engineers View this course on …" at bounding box center [469, 358] width 437 height 34
copy span "INFO 7225 : Accounting and Budgetary Systems for Engineers"
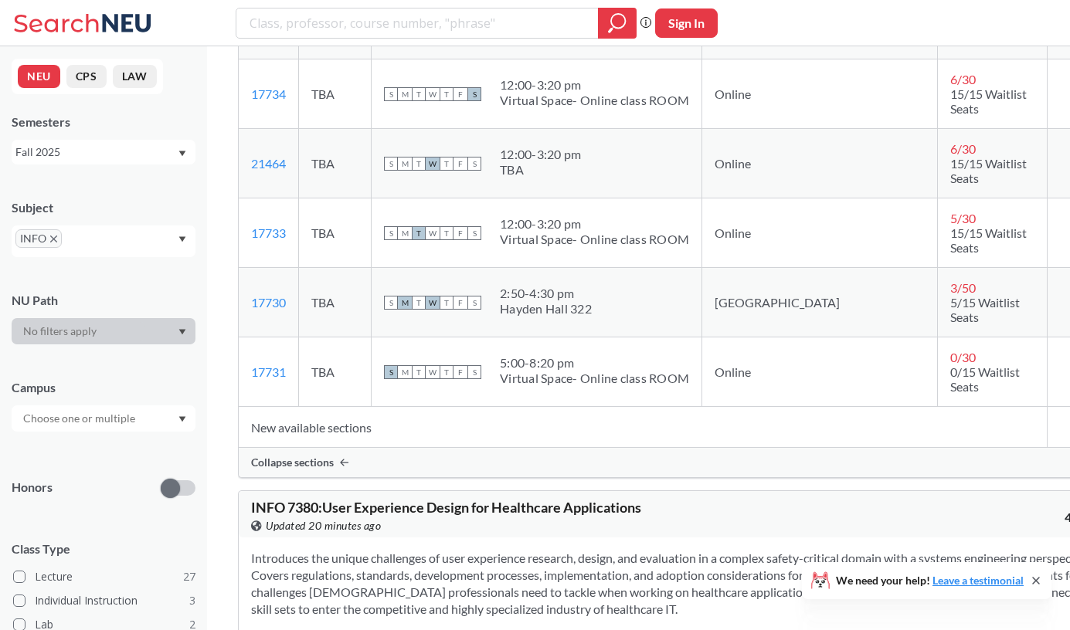
scroll to position [13137, 0]
drag, startPoint x: 249, startPoint y: 139, endPoint x: 514, endPoint y: 132, distance: 265.1
drag, startPoint x: 252, startPoint y: 140, endPoint x: 590, endPoint y: 144, distance: 337.7
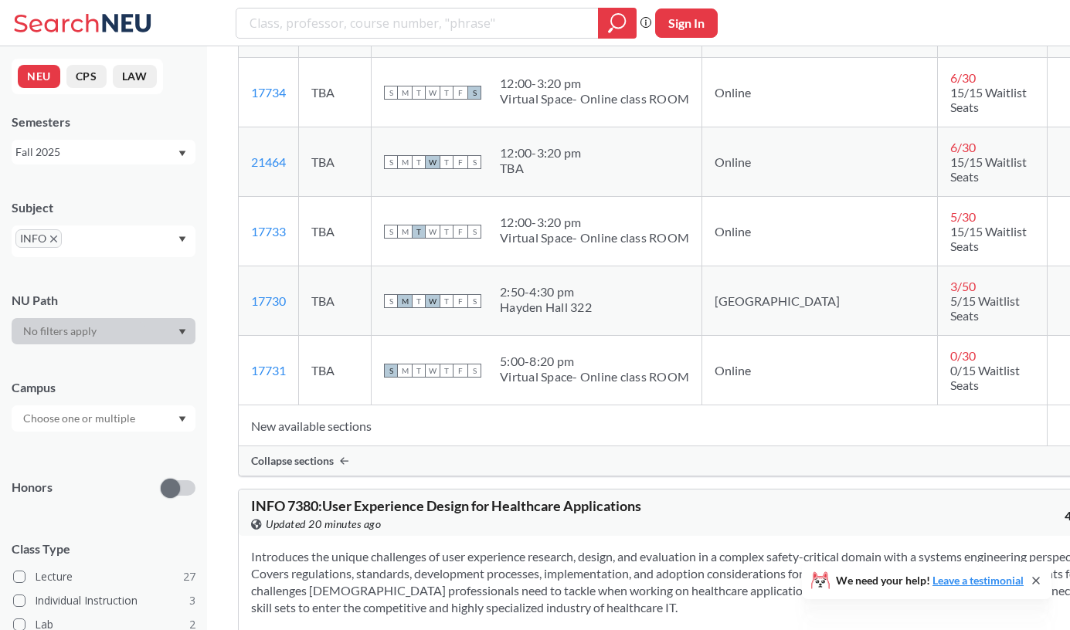
copy span "INFO 7385 : Managerial Communications for Engineers"
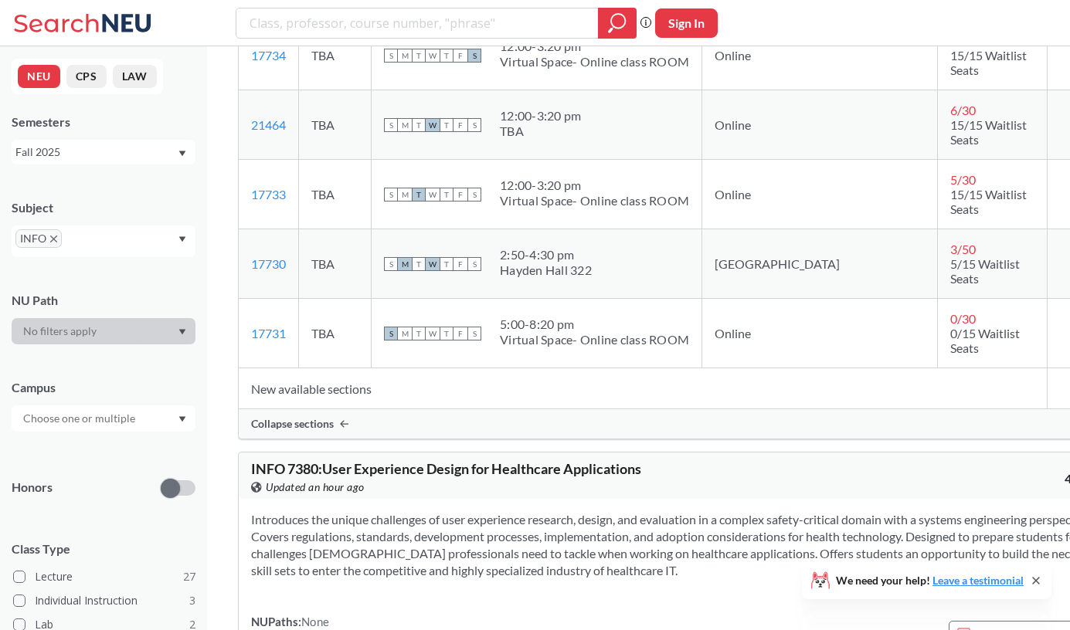
scroll to position [13180, 0]
